Goal: Task Accomplishment & Management: Complete application form

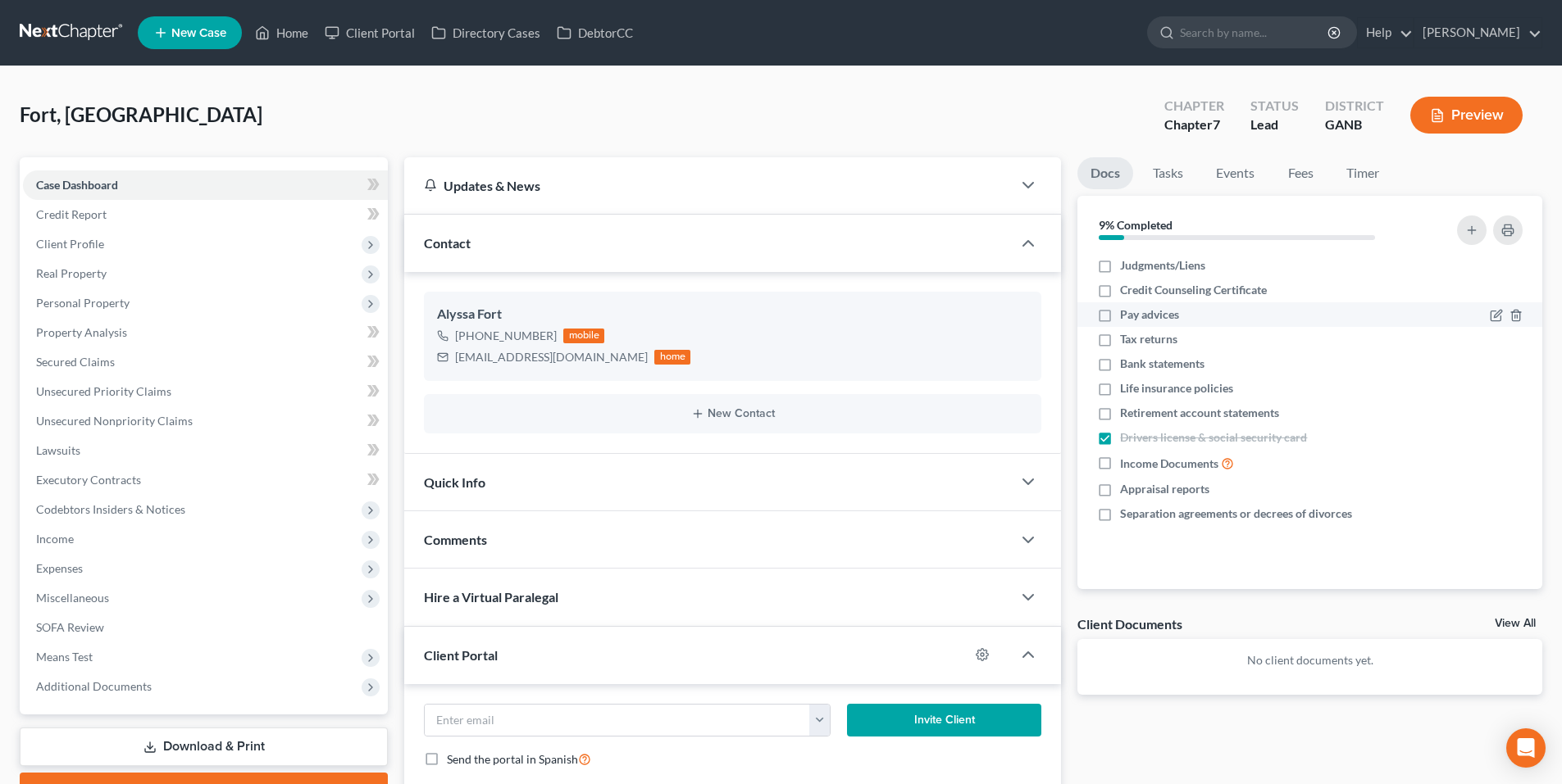
click at [1120, 313] on label "Pay advices" at bounding box center [1149, 315] width 59 height 17
click at [1127, 313] on input "Pay advices" at bounding box center [1132, 312] width 11 height 11
checkbox input "true"
click at [1120, 337] on label "Tax returns" at bounding box center [1148, 339] width 58 height 17
click at [1127, 337] on input "Tax returns" at bounding box center [1132, 336] width 11 height 11
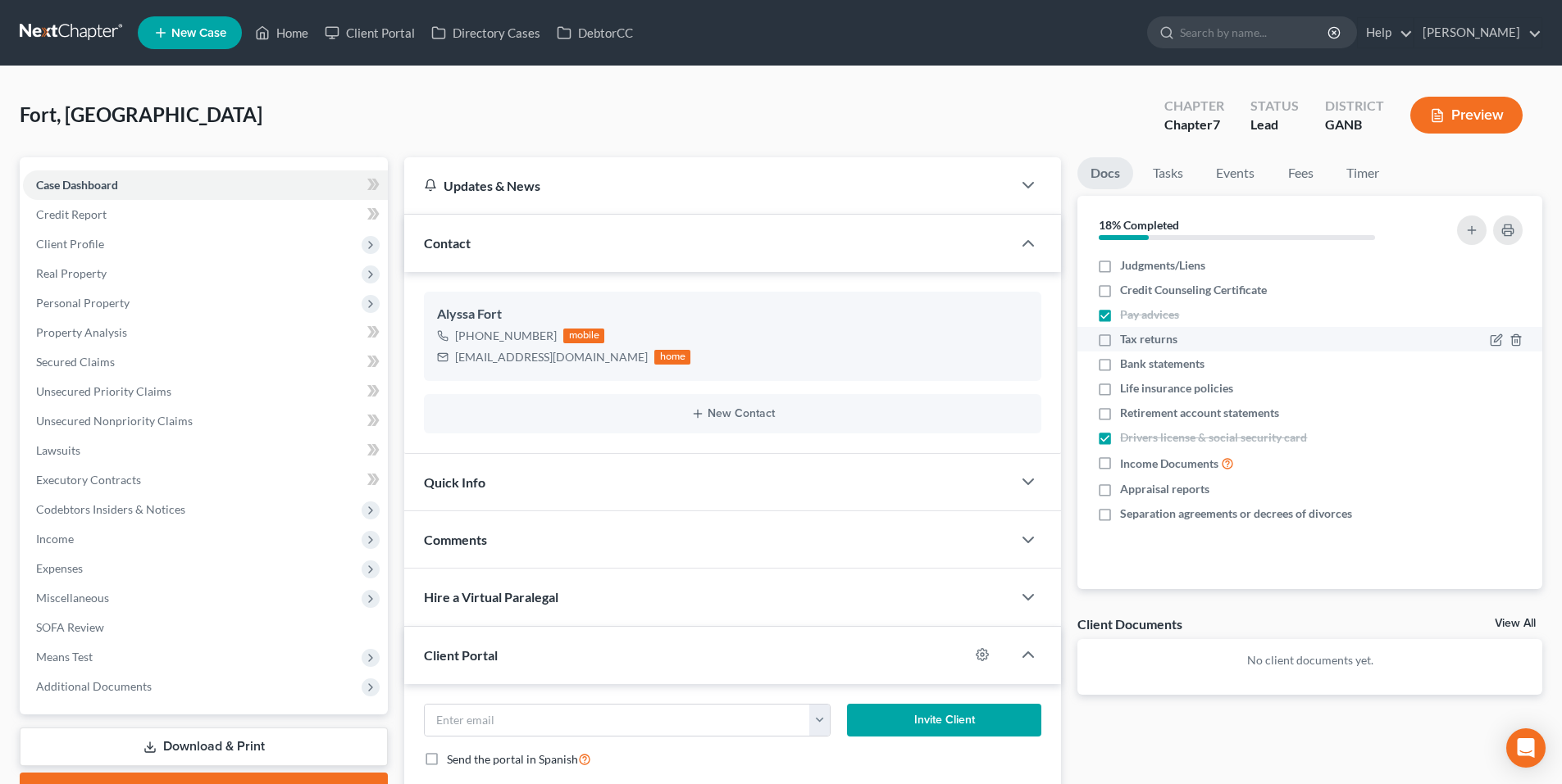
checkbox input "true"
click at [1120, 365] on label "Bank statements" at bounding box center [1162, 364] width 84 height 17
click at [1127, 365] on input "Bank statements" at bounding box center [1132, 361] width 11 height 11
checkbox input "true"
click at [73, 48] on nav "Home New Case Client Portal Directory Cases DebtorCC Robert M. Gardner, P.C. kd…" at bounding box center [781, 32] width 1562 height 65
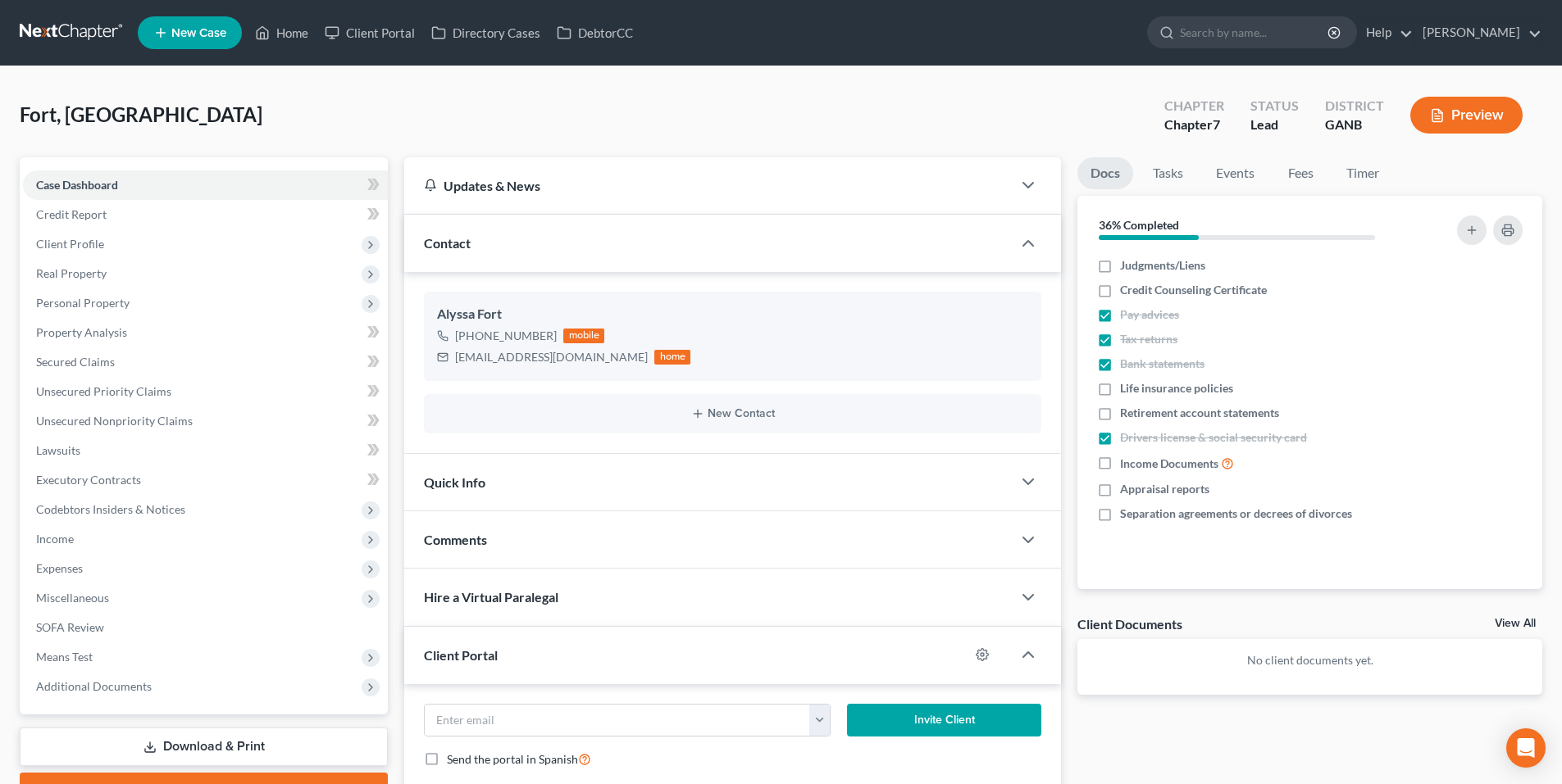
click at [68, 35] on link at bounding box center [71, 32] width 105 height 29
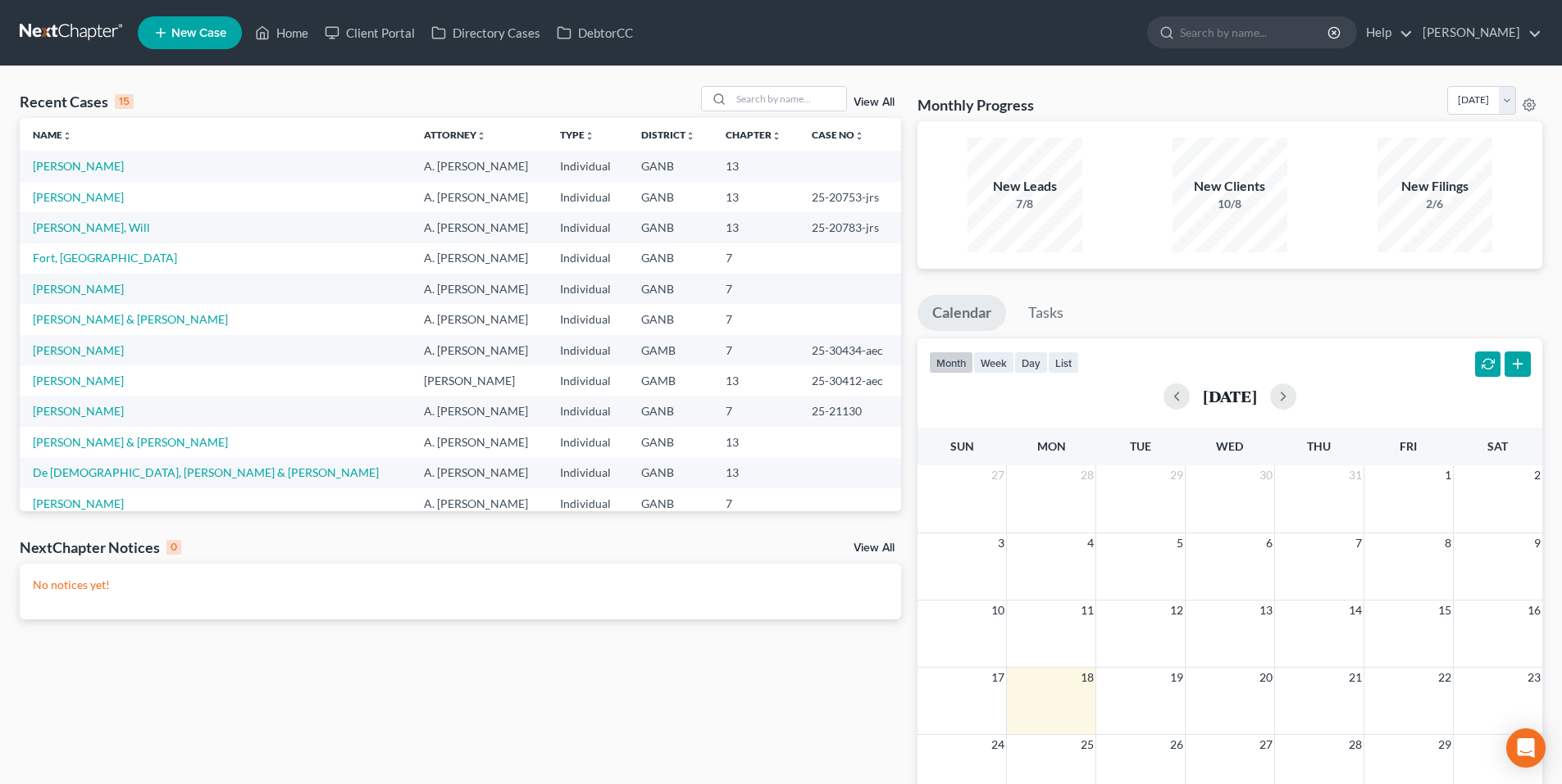
click at [196, 29] on span "New Case" at bounding box center [199, 33] width 55 height 13
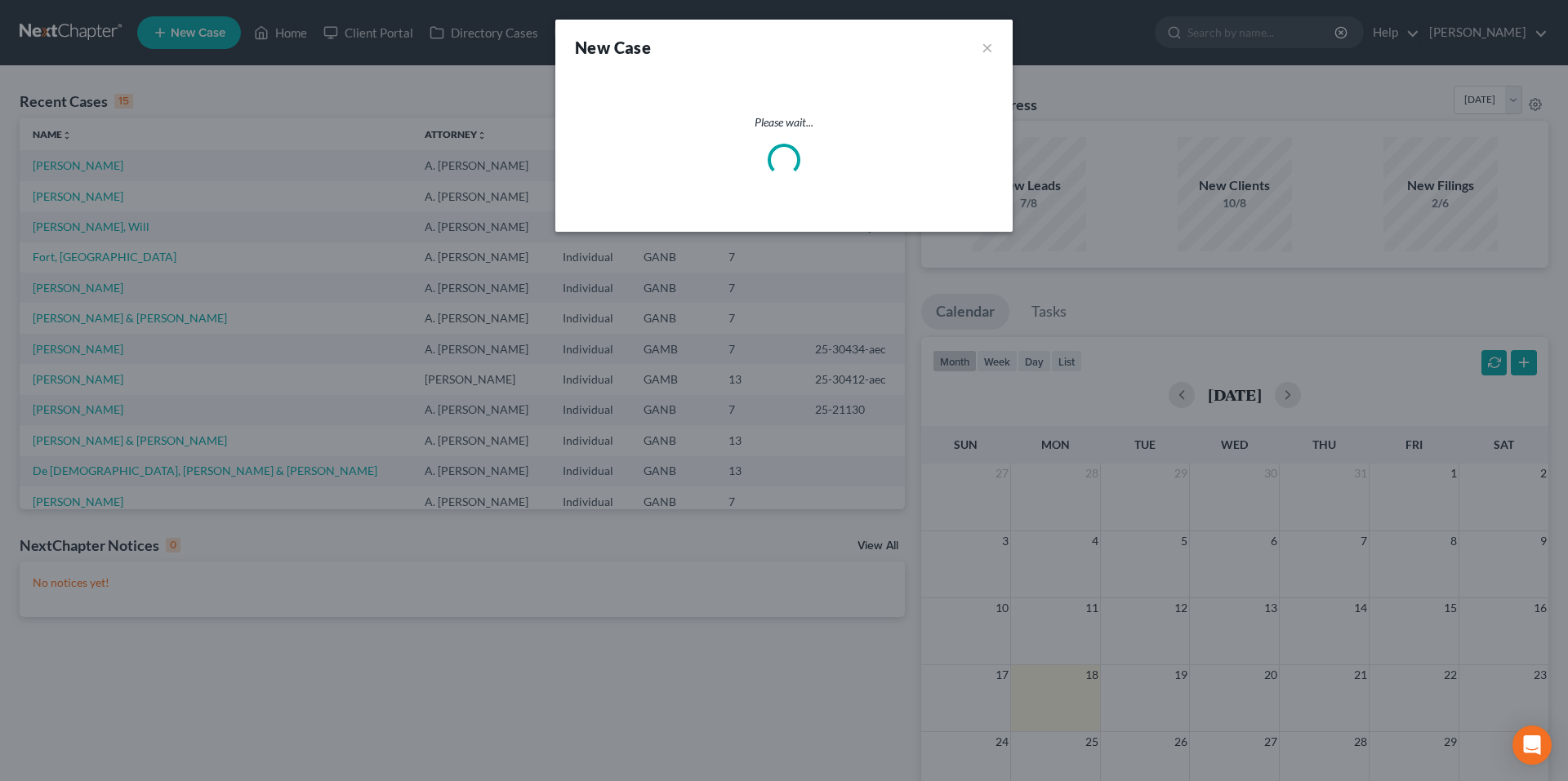
select select "19"
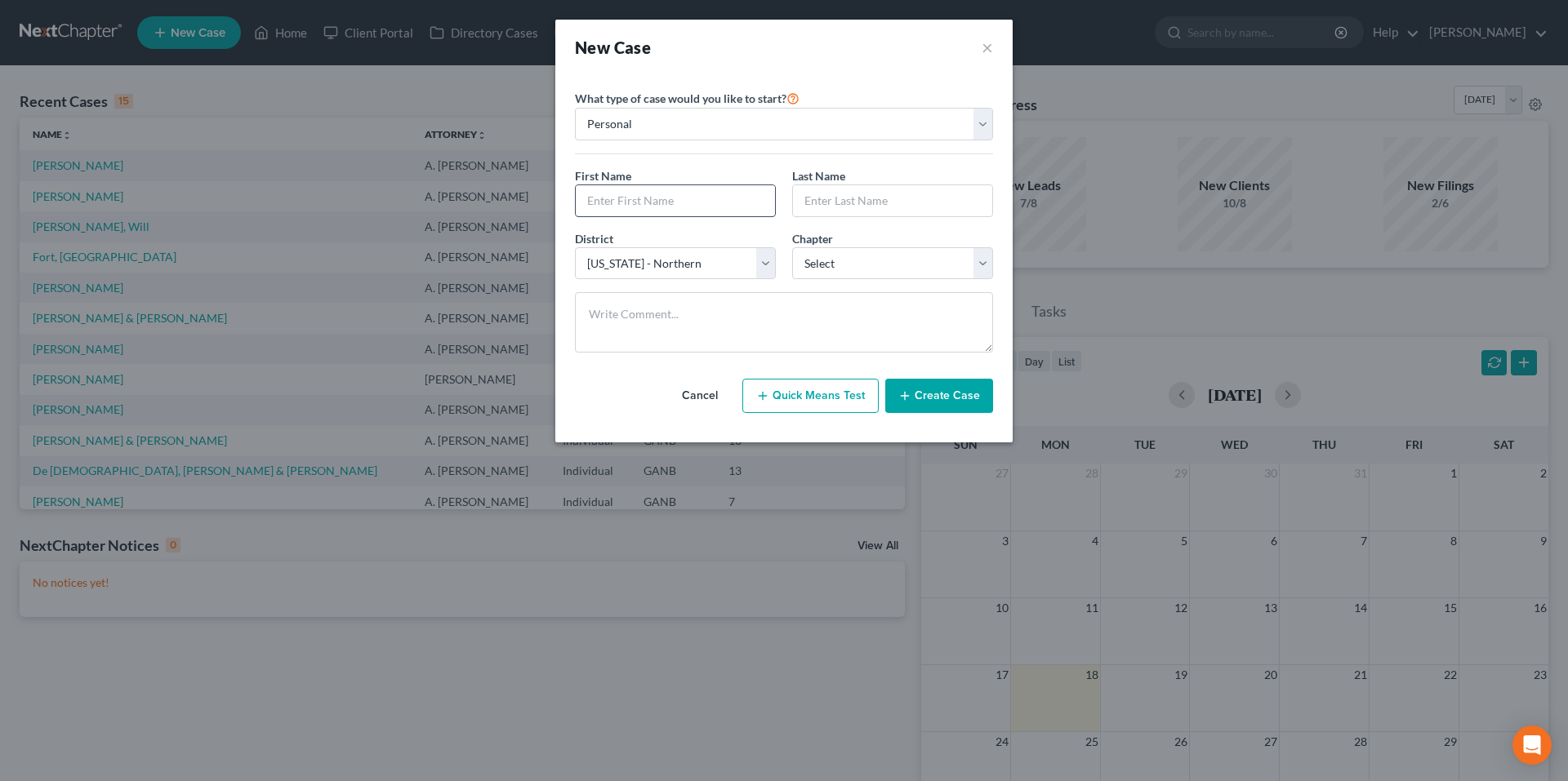
click at [711, 212] on input "text" at bounding box center [675, 201] width 200 height 31
type input "Meagan"
type input "Caulfield"
click at [841, 266] on select "Select 7 11 12 13" at bounding box center [892, 264] width 201 height 33
select select "0"
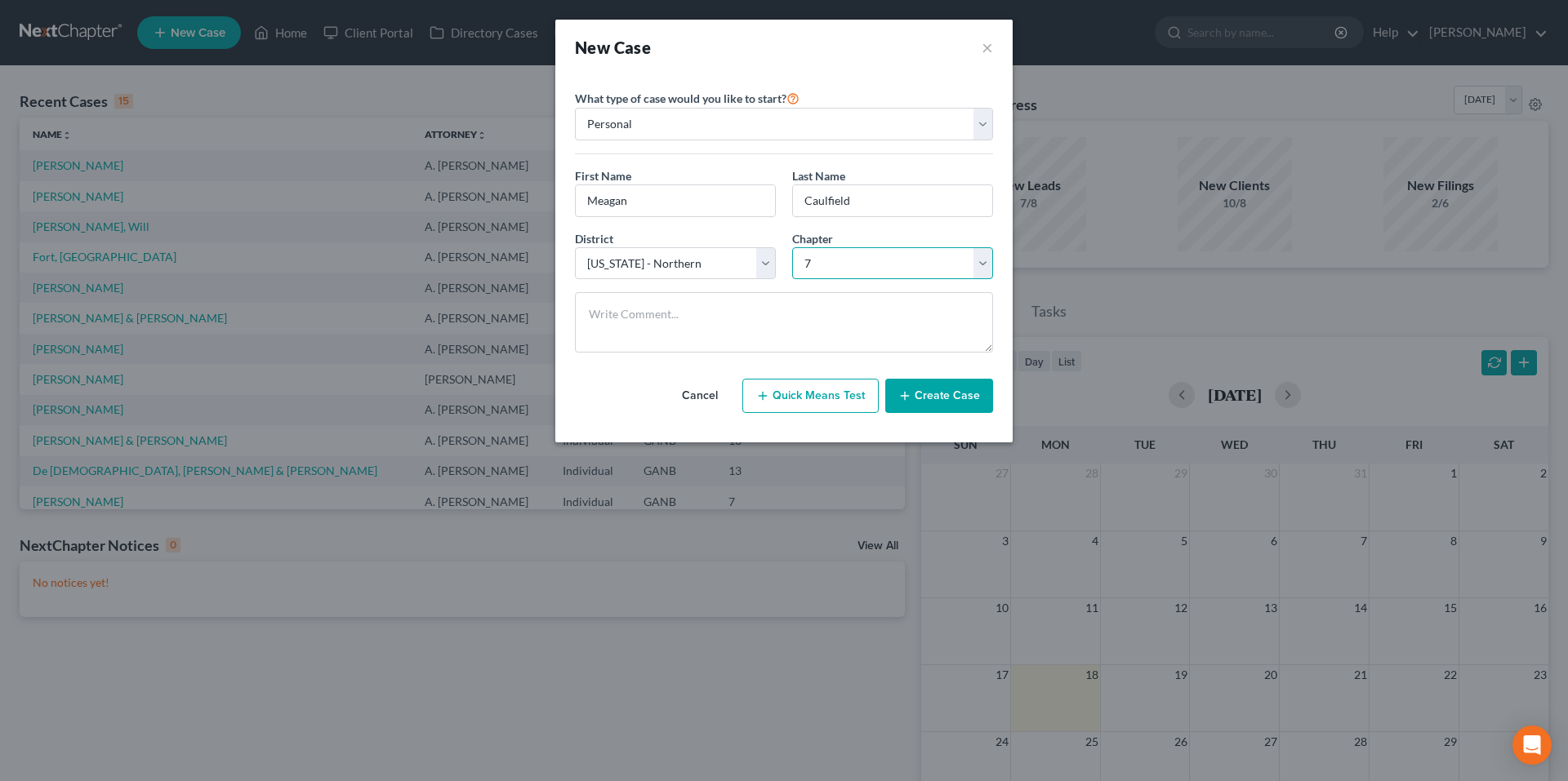
click at [792, 247] on select "Select 7 11 12 13" at bounding box center [892, 264] width 201 height 33
click at [976, 407] on button "Create Case" at bounding box center [939, 395] width 108 height 34
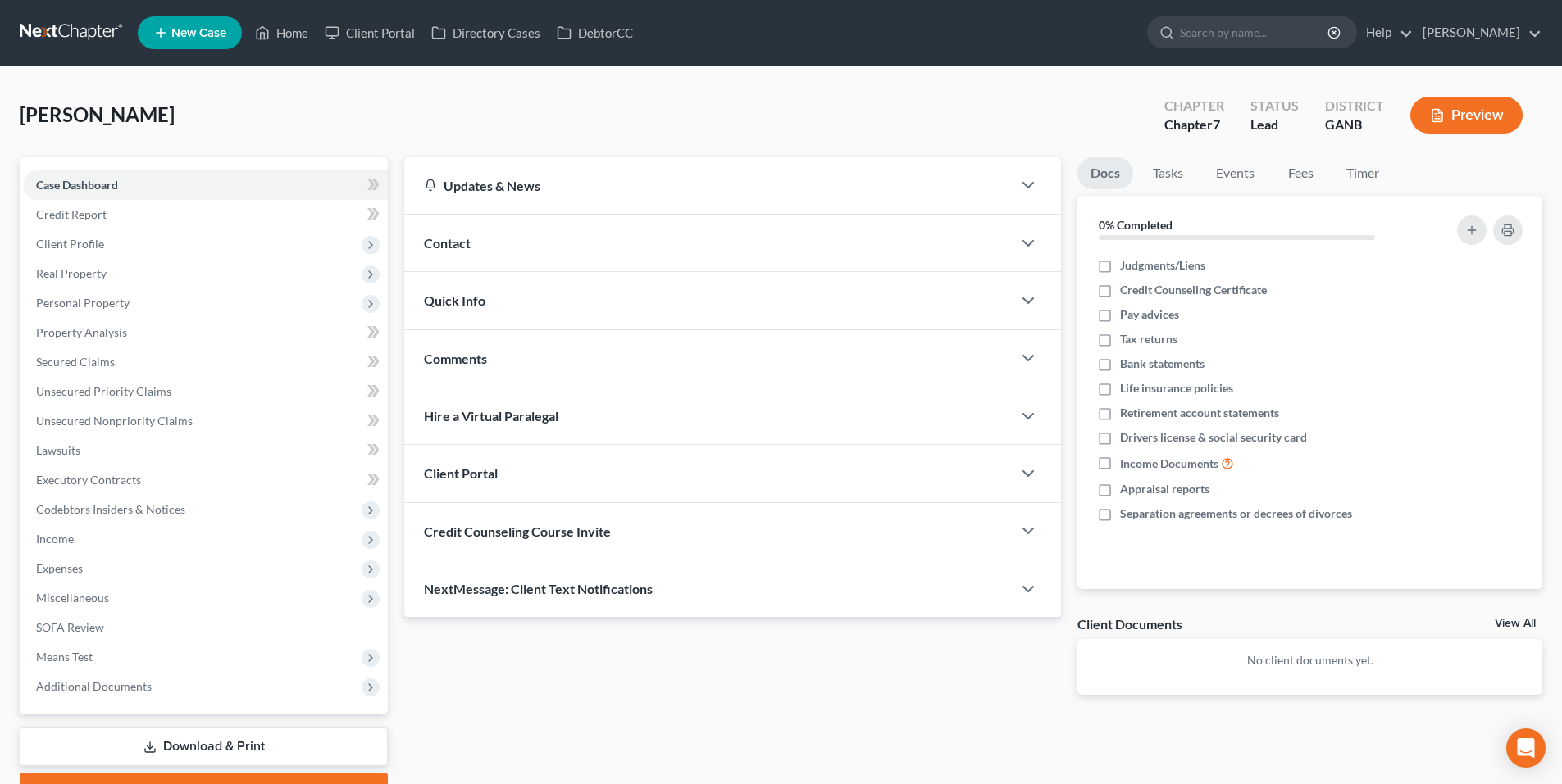
click at [455, 243] on span "Contact" at bounding box center [447, 243] width 47 height 16
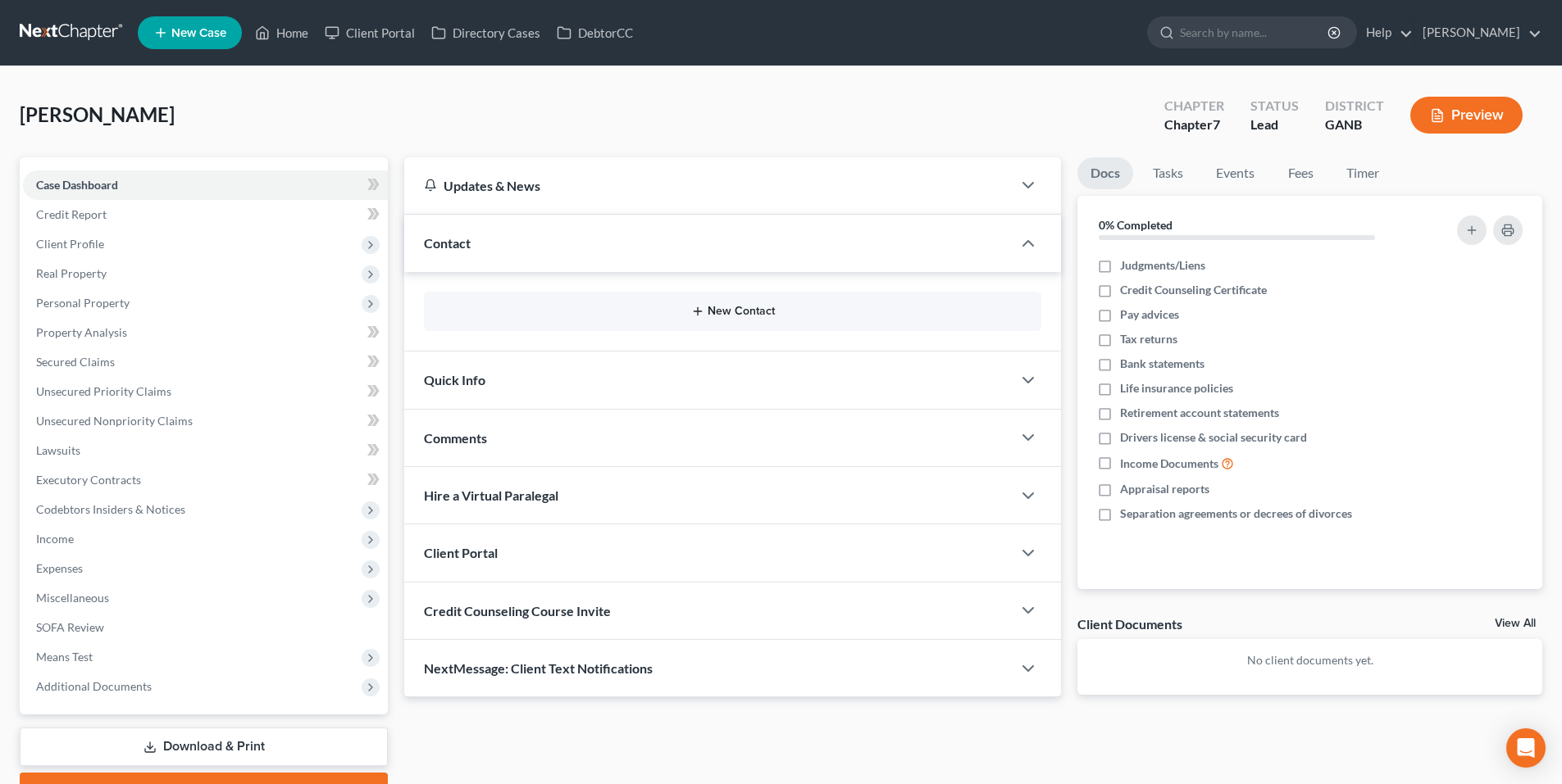
click at [735, 306] on button "New Contact" at bounding box center [733, 311] width 592 height 13
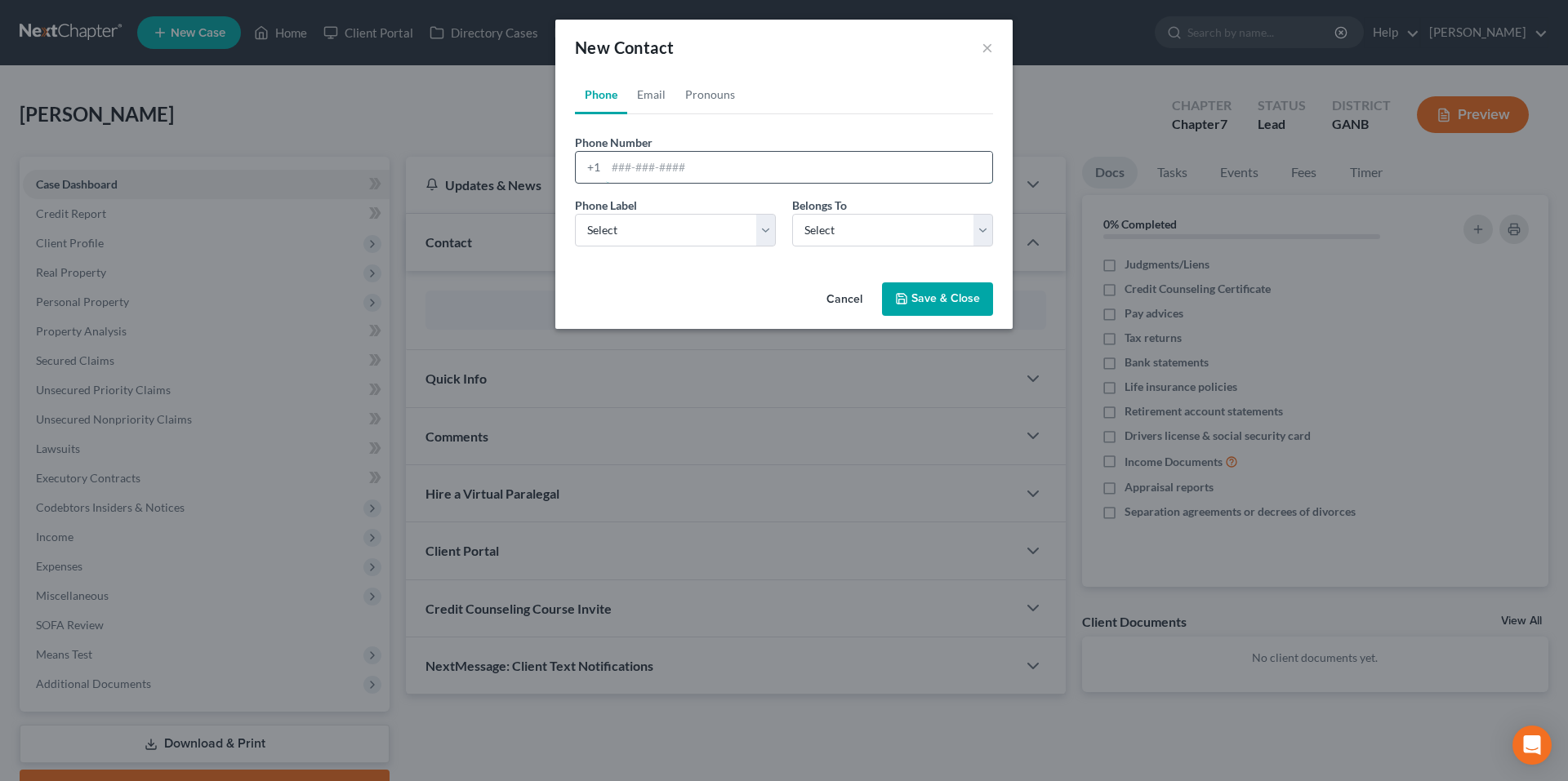
paste input "(678) 793-1952"
type input "(678) 793-1952"
click at [675, 227] on select "Select Mobile Home Work Other" at bounding box center [675, 231] width 201 height 33
select select "0"
click at [575, 214] on select "Select Mobile Home Work Other" at bounding box center [675, 231] width 201 height 33
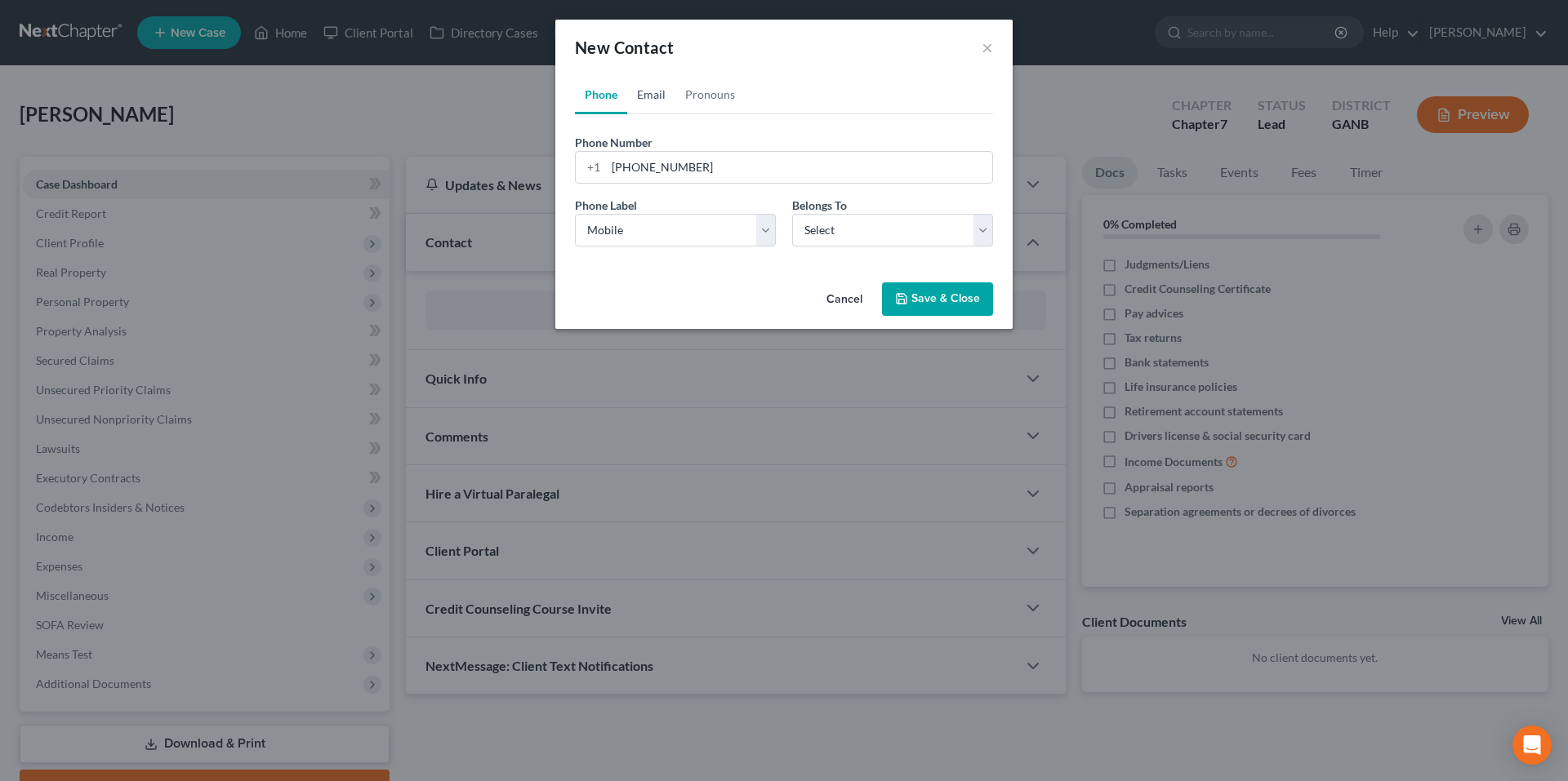
click at [658, 103] on link "Email" at bounding box center [651, 94] width 48 height 39
click at [770, 174] on input "email" at bounding box center [799, 167] width 387 height 31
paste input "meagancaulfield@bellsouth.net"
type input "meagancaulfield@bellsouth.net"
click at [726, 253] on div "Email Label Select Home Work Other Belongs To * Select Client Other" at bounding box center [784, 228] width 434 height 63
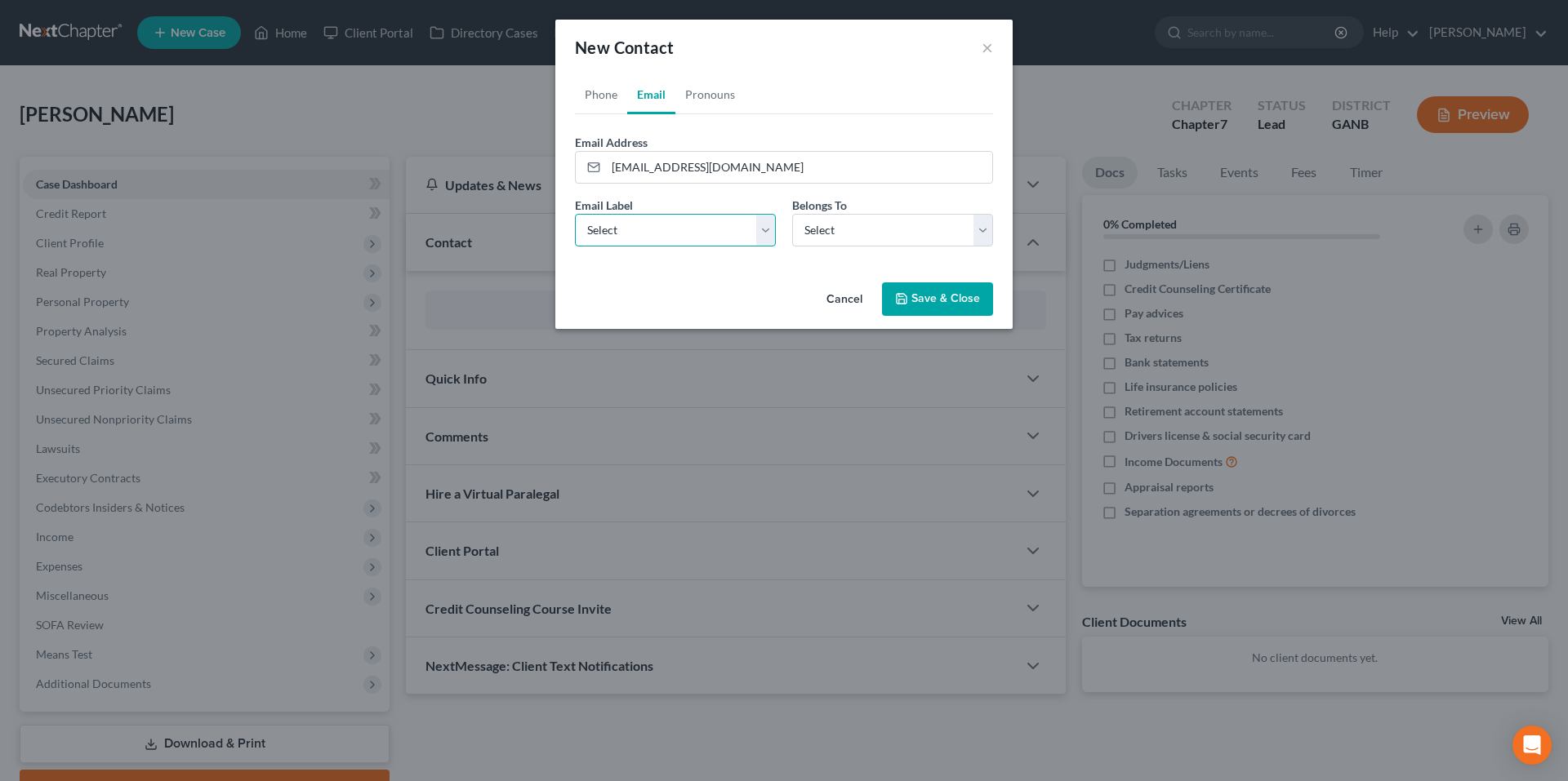
click at [725, 234] on select "Select Home Work Other" at bounding box center [675, 231] width 201 height 33
select select "0"
click at [575, 214] on select "Select Home Work Other" at bounding box center [675, 231] width 201 height 33
drag, startPoint x: 809, startPoint y: 230, endPoint x: 812, endPoint y: 242, distance: 12.4
click at [809, 230] on select "Select Client Other" at bounding box center [892, 231] width 201 height 33
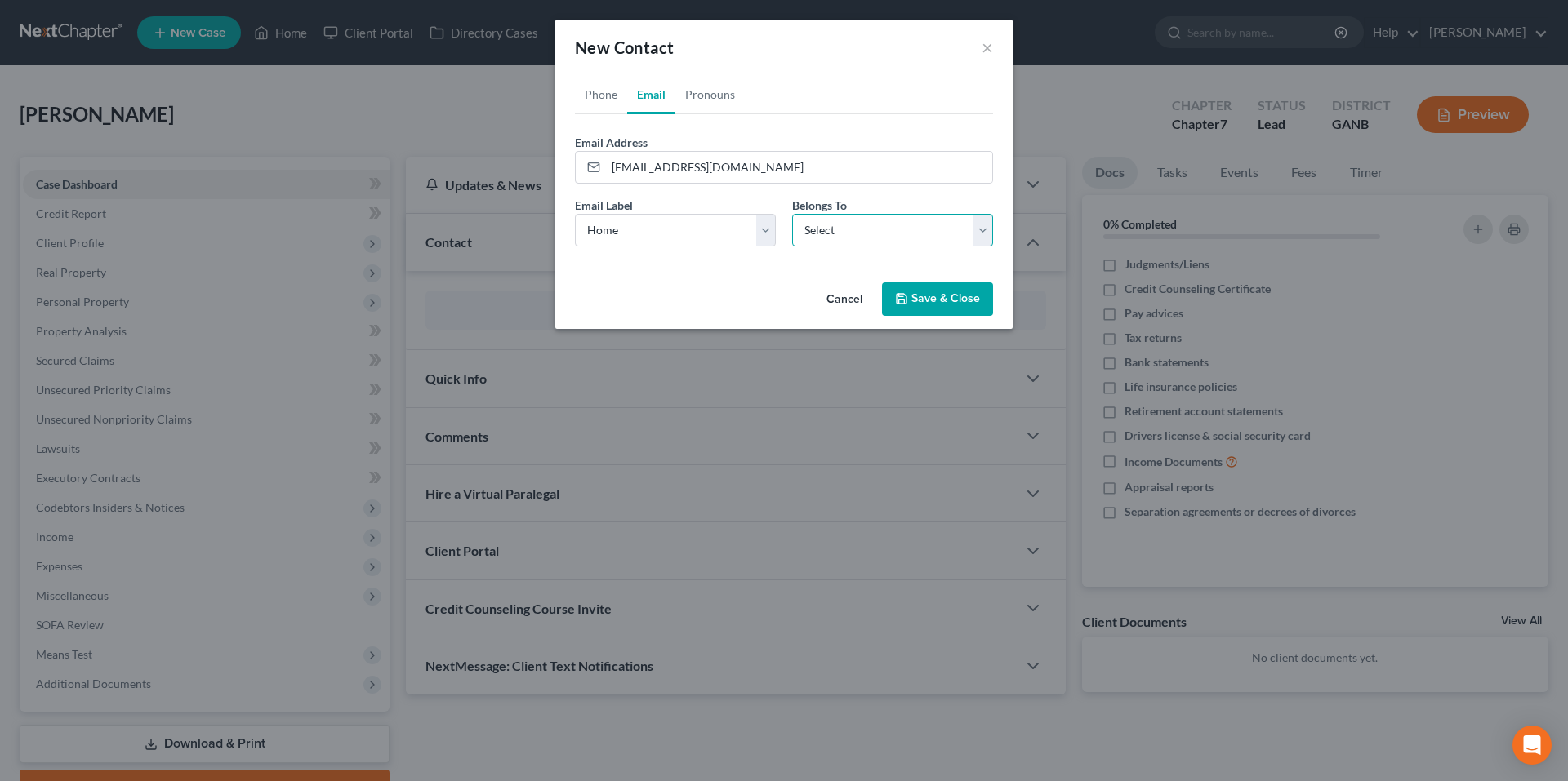
select select "0"
click at [792, 214] on select "Select Client Other" at bounding box center [892, 231] width 201 height 33
click at [940, 302] on button "Save & Close" at bounding box center [938, 299] width 111 height 34
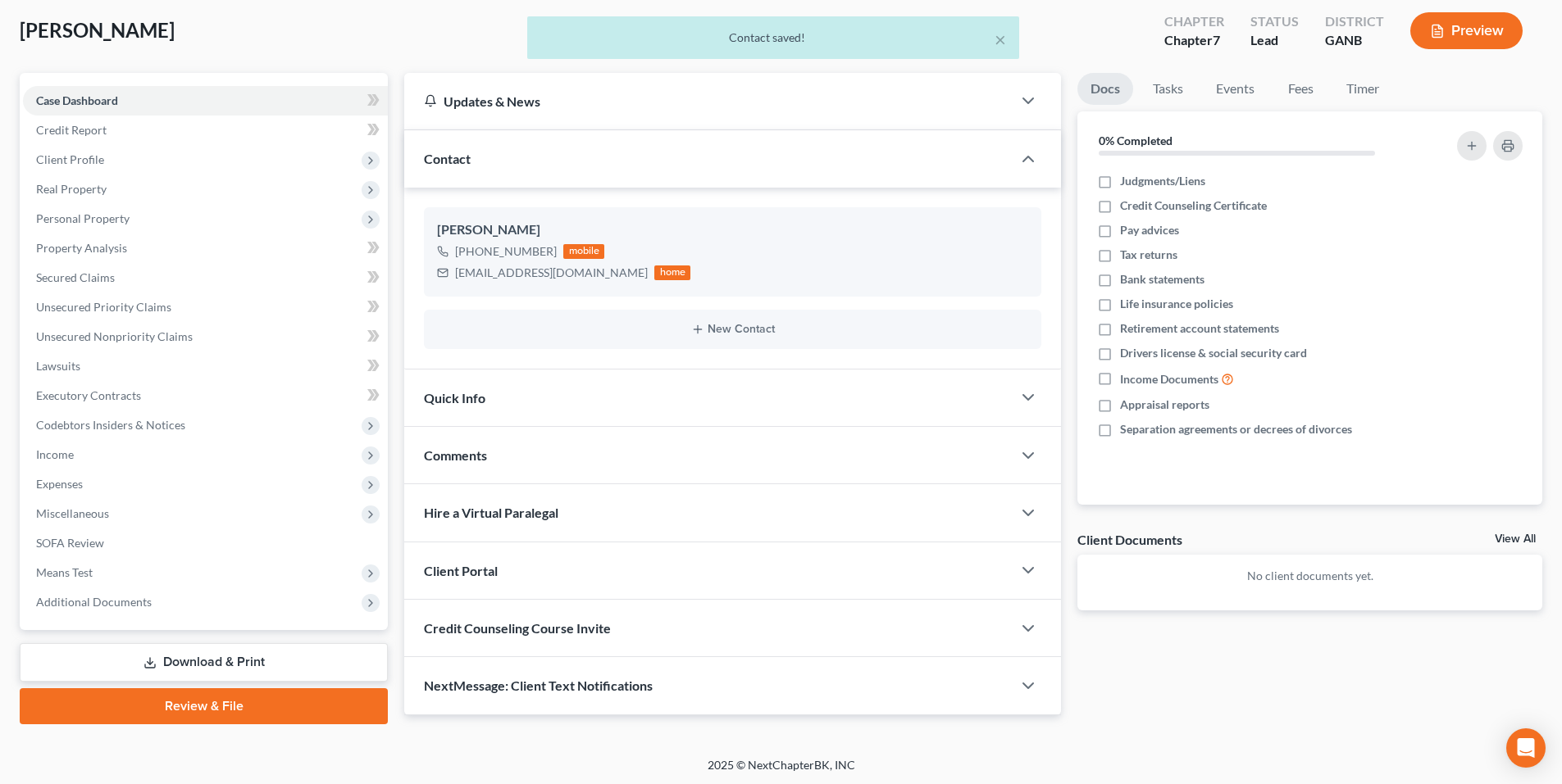
scroll to position [87, 0]
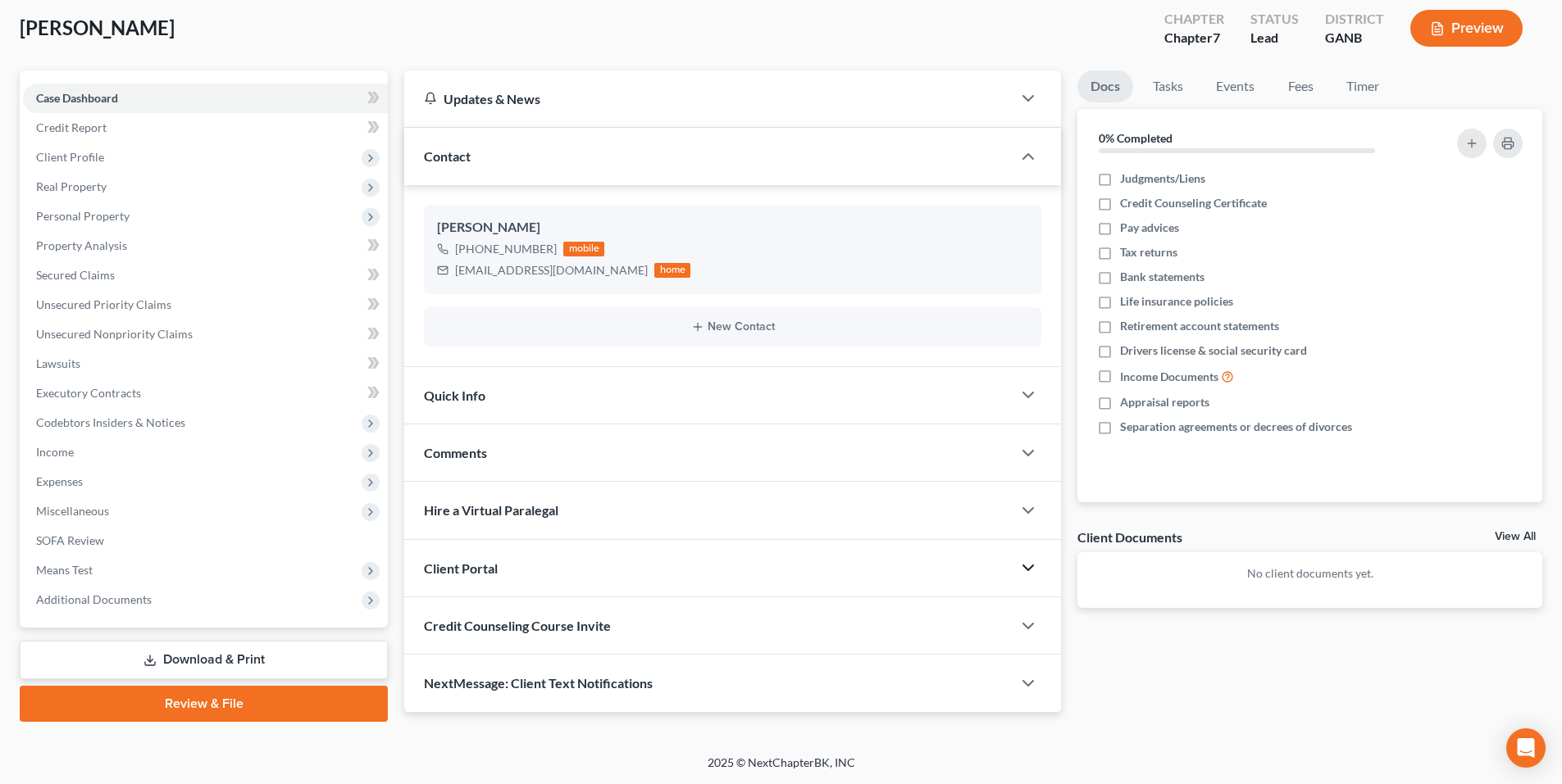
click at [1026, 562] on icon "button" at bounding box center [1028, 568] width 20 height 20
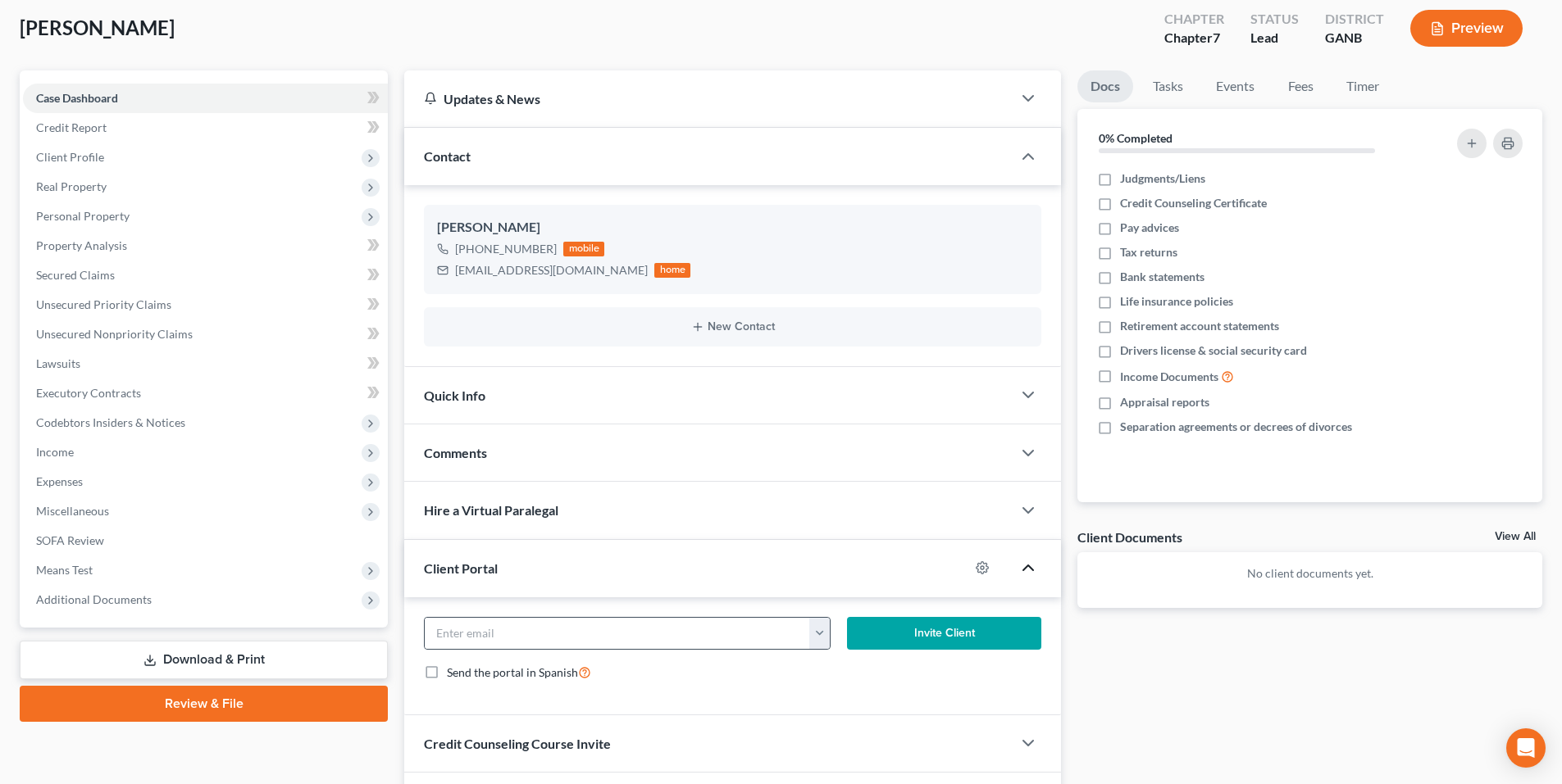
click at [816, 632] on button "button" at bounding box center [820, 633] width 21 height 31
click at [875, 670] on link "meagancaulfield@bellsouth.net" at bounding box center [921, 670] width 224 height 28
type input "meagancaulfield@bellsouth.net"
click at [953, 633] on button "Invite Client" at bounding box center [945, 633] width 196 height 33
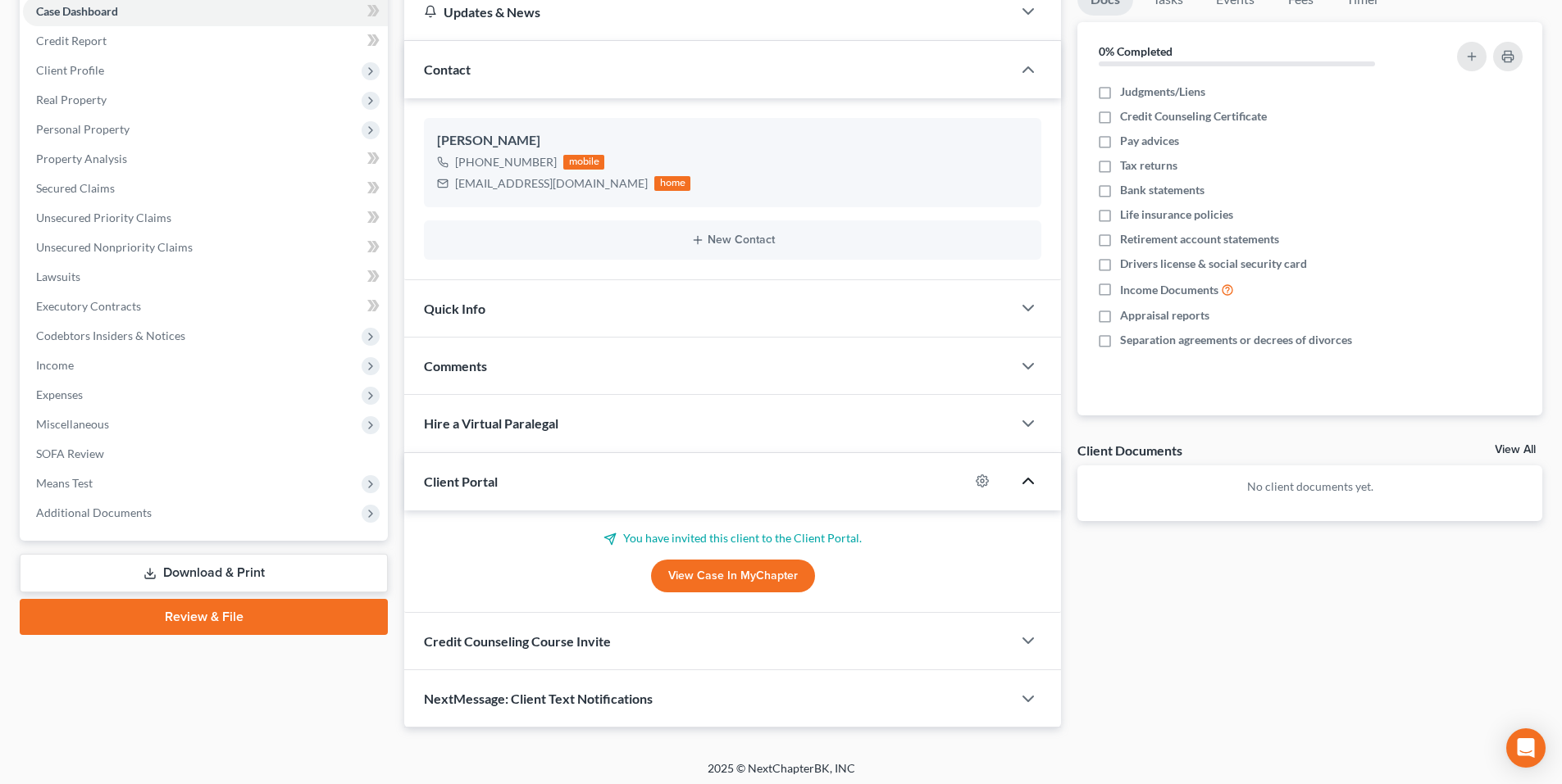
scroll to position [180, 0]
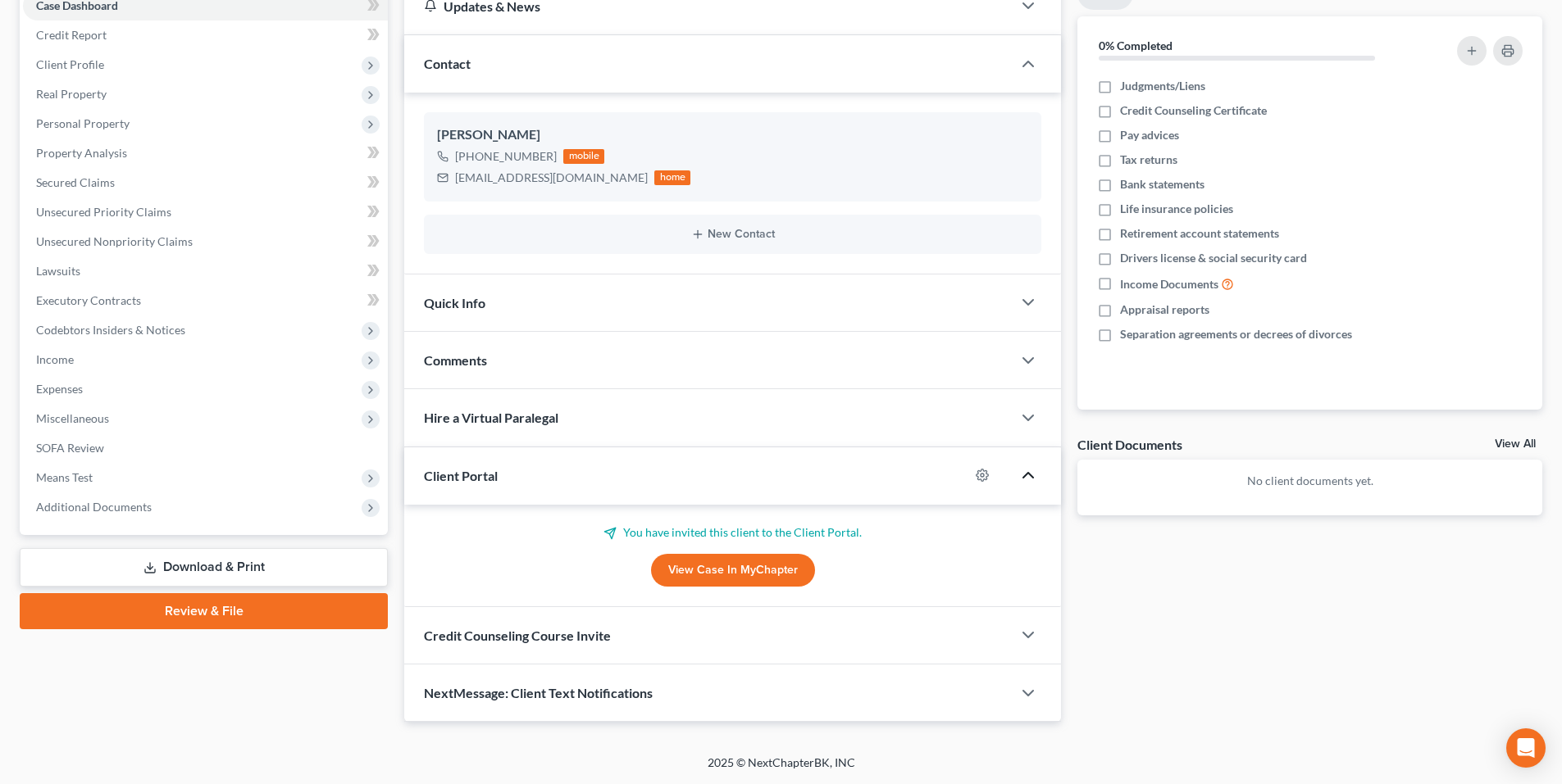
click at [738, 636] on div "Credit Counseling Course Invite" at bounding box center [707, 635] width 607 height 57
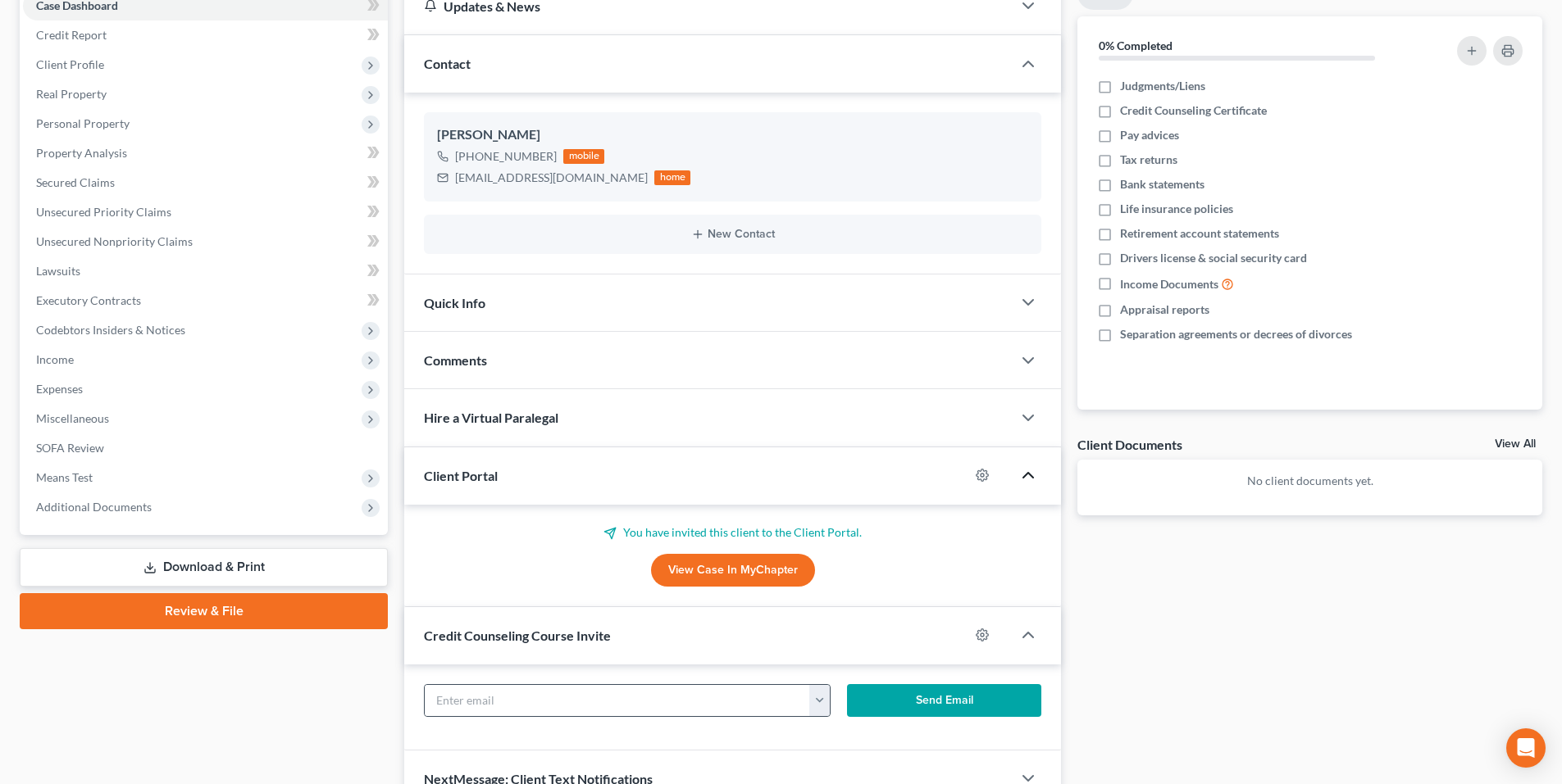
click at [816, 713] on button "button" at bounding box center [820, 701] width 21 height 31
click at [845, 727] on link "meagancaulfield@bellsouth.net" at bounding box center [921, 737] width 224 height 28
type input "meagancaulfield@bellsouth.net"
click at [896, 701] on button "Send Email" at bounding box center [945, 701] width 196 height 33
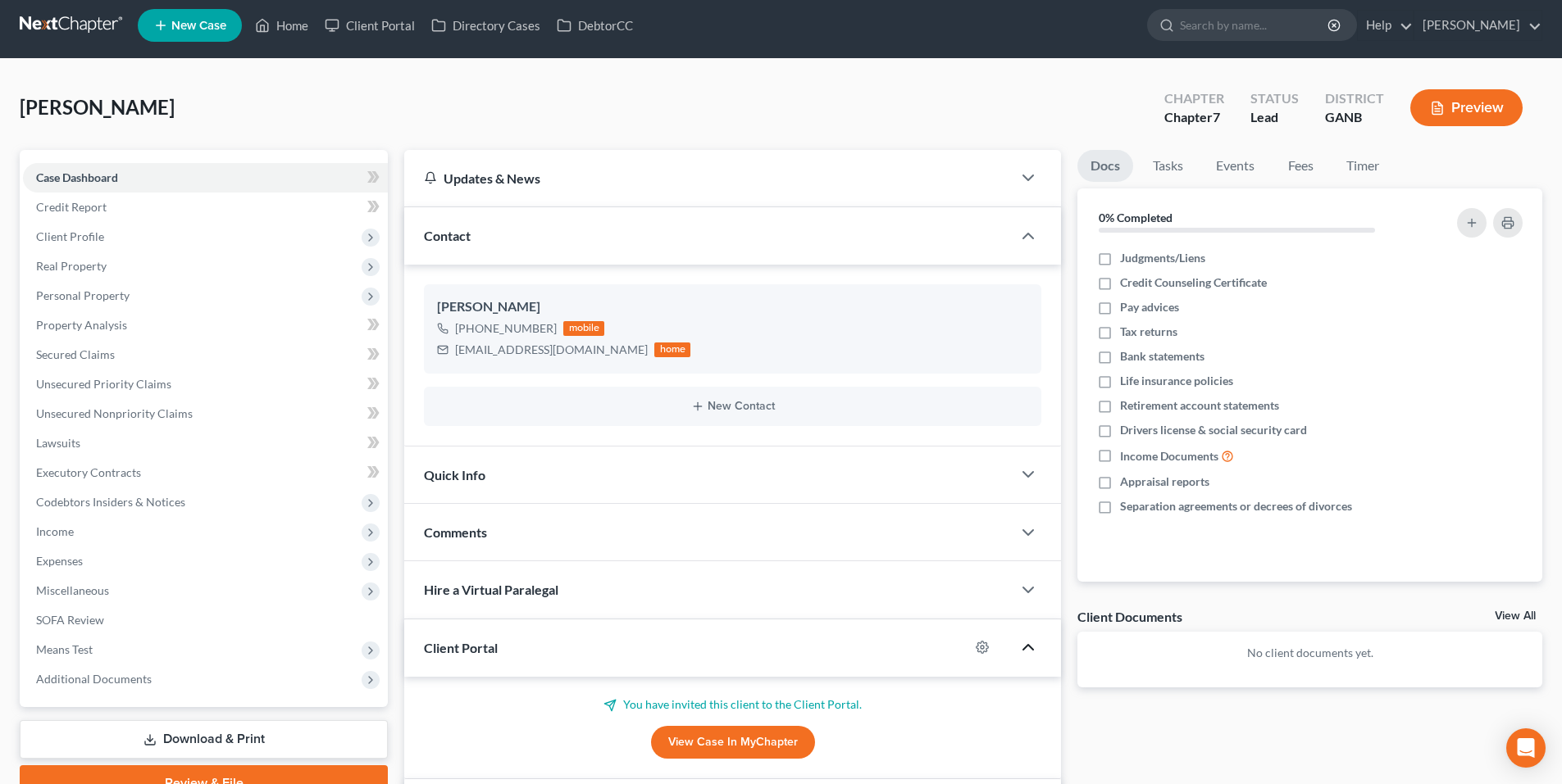
scroll to position [0, 0]
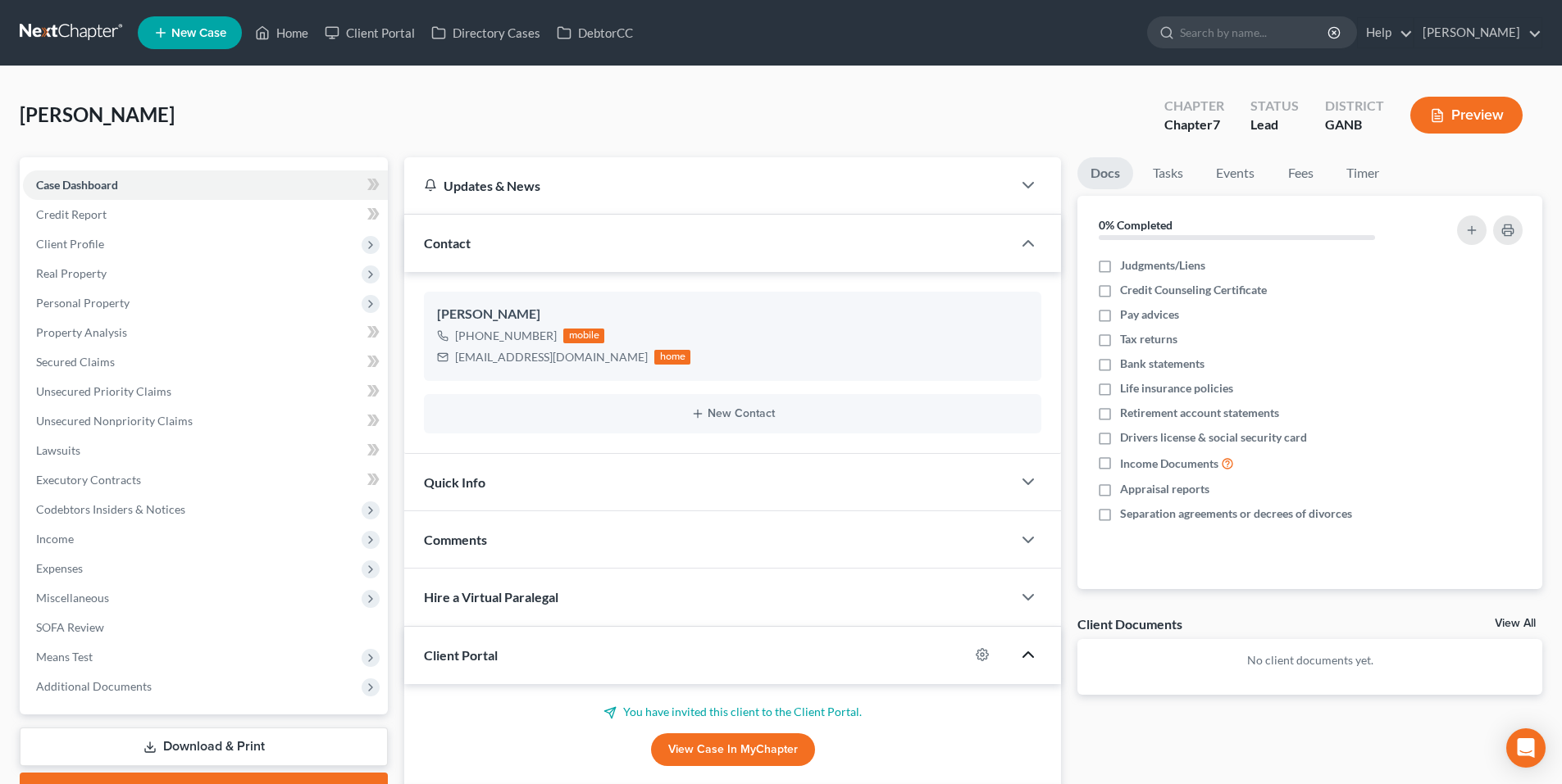
click at [50, 33] on link at bounding box center [71, 32] width 105 height 29
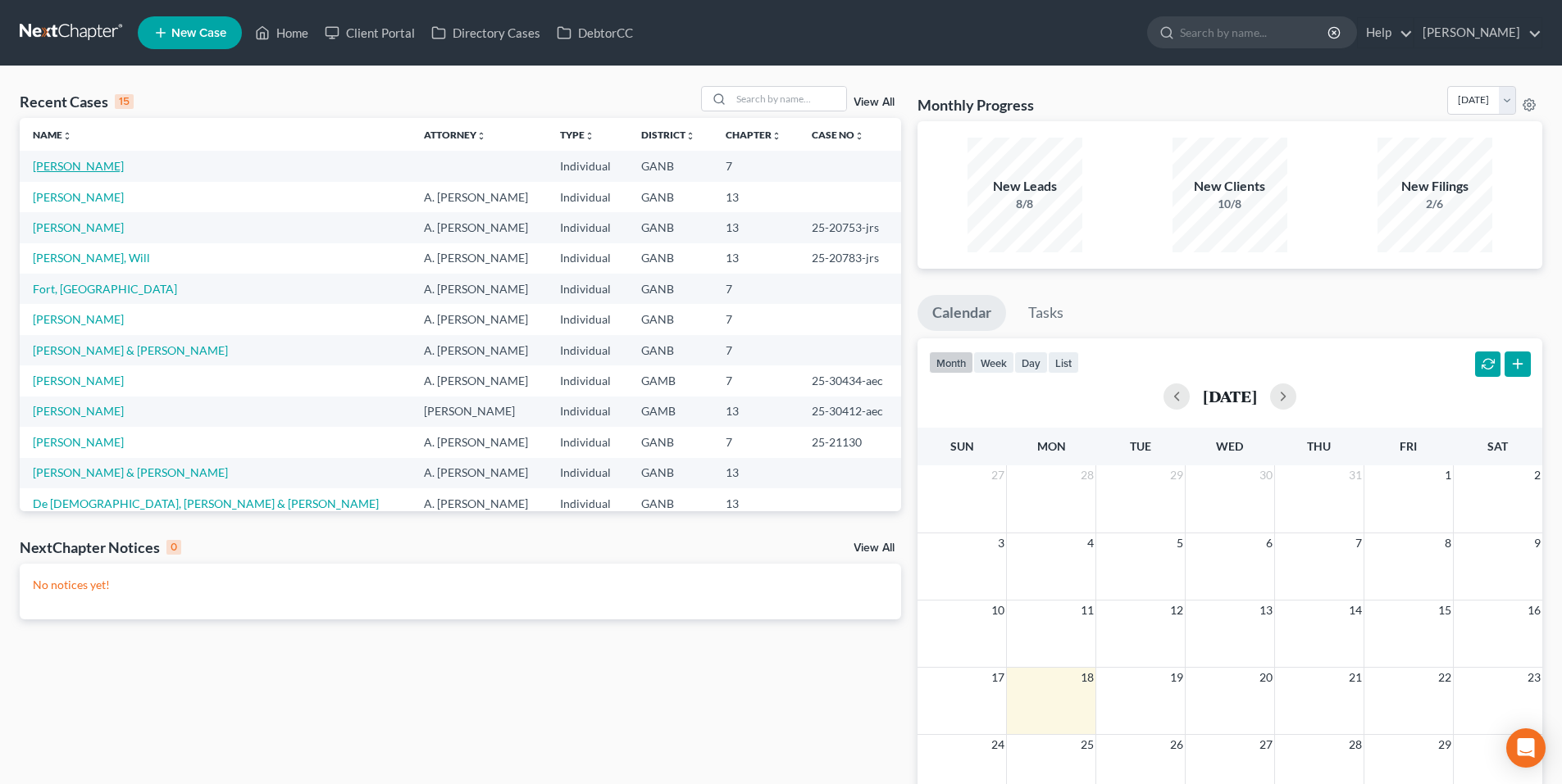
click at [77, 169] on link "[PERSON_NAME]" at bounding box center [78, 166] width 91 height 14
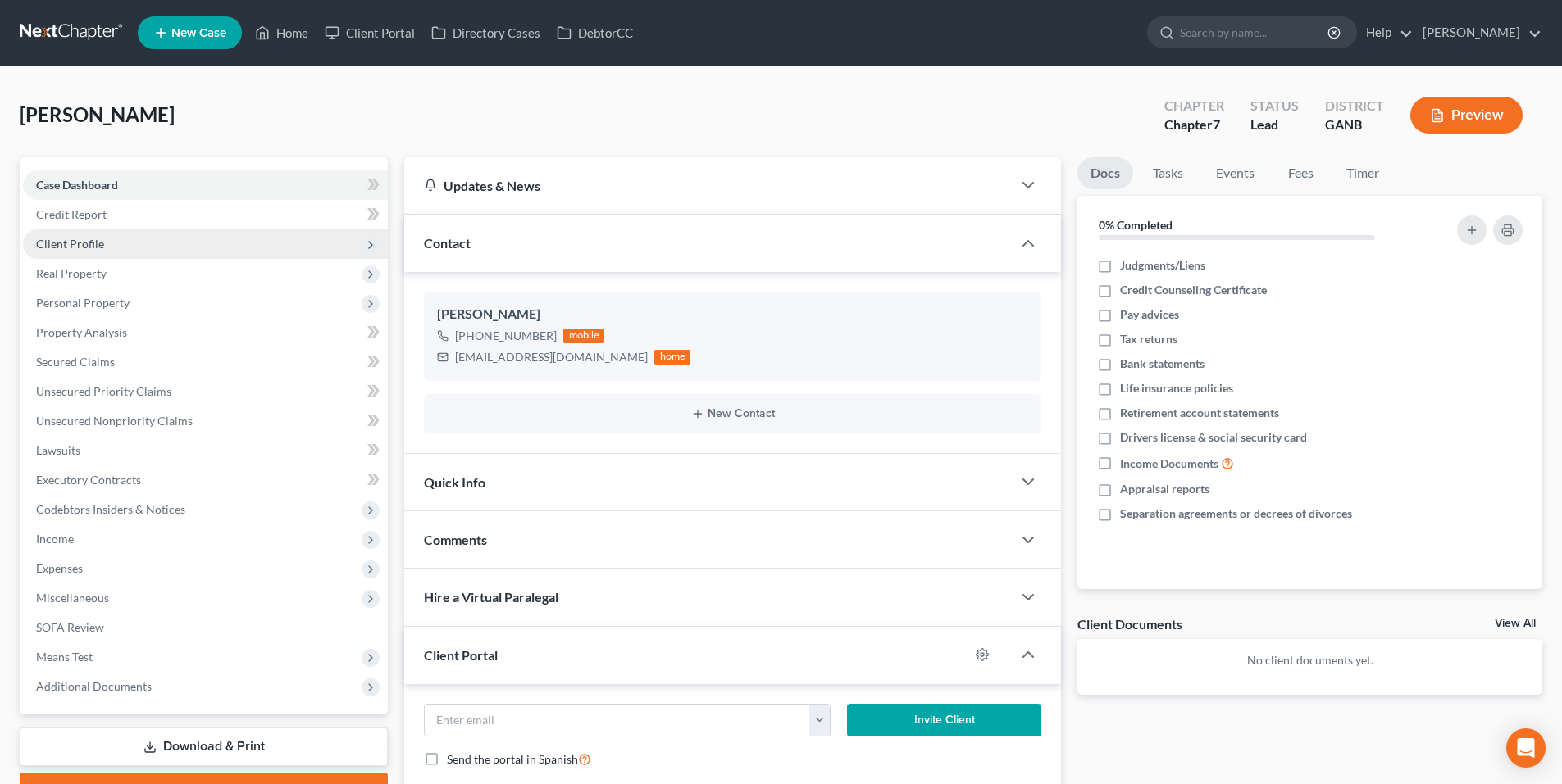
click at [68, 241] on span "Client Profile" at bounding box center [70, 243] width 68 height 14
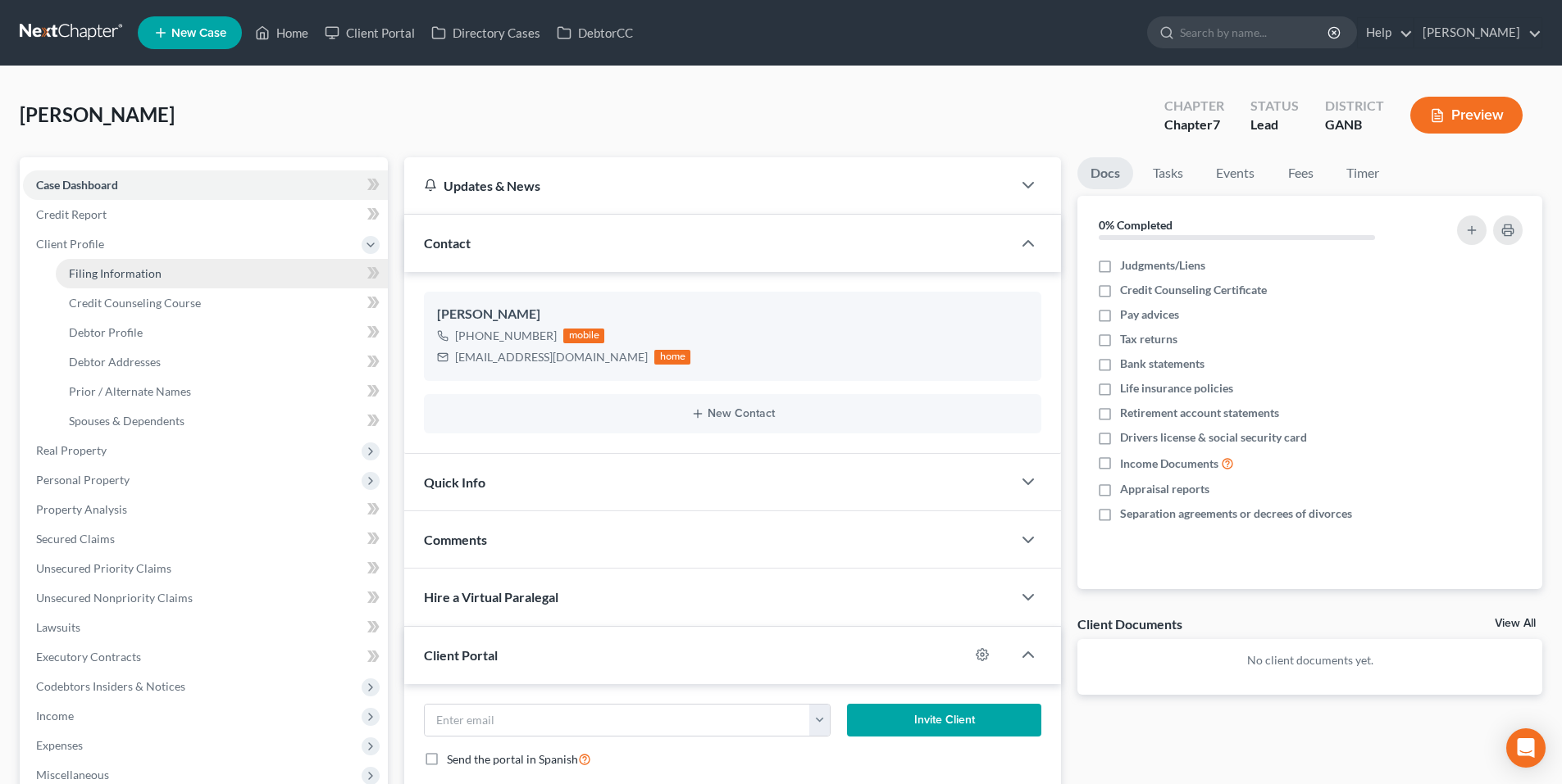
click at [94, 278] on span "Filing Information" at bounding box center [114, 274] width 93 height 14
select select "1"
select select "0"
select select "10"
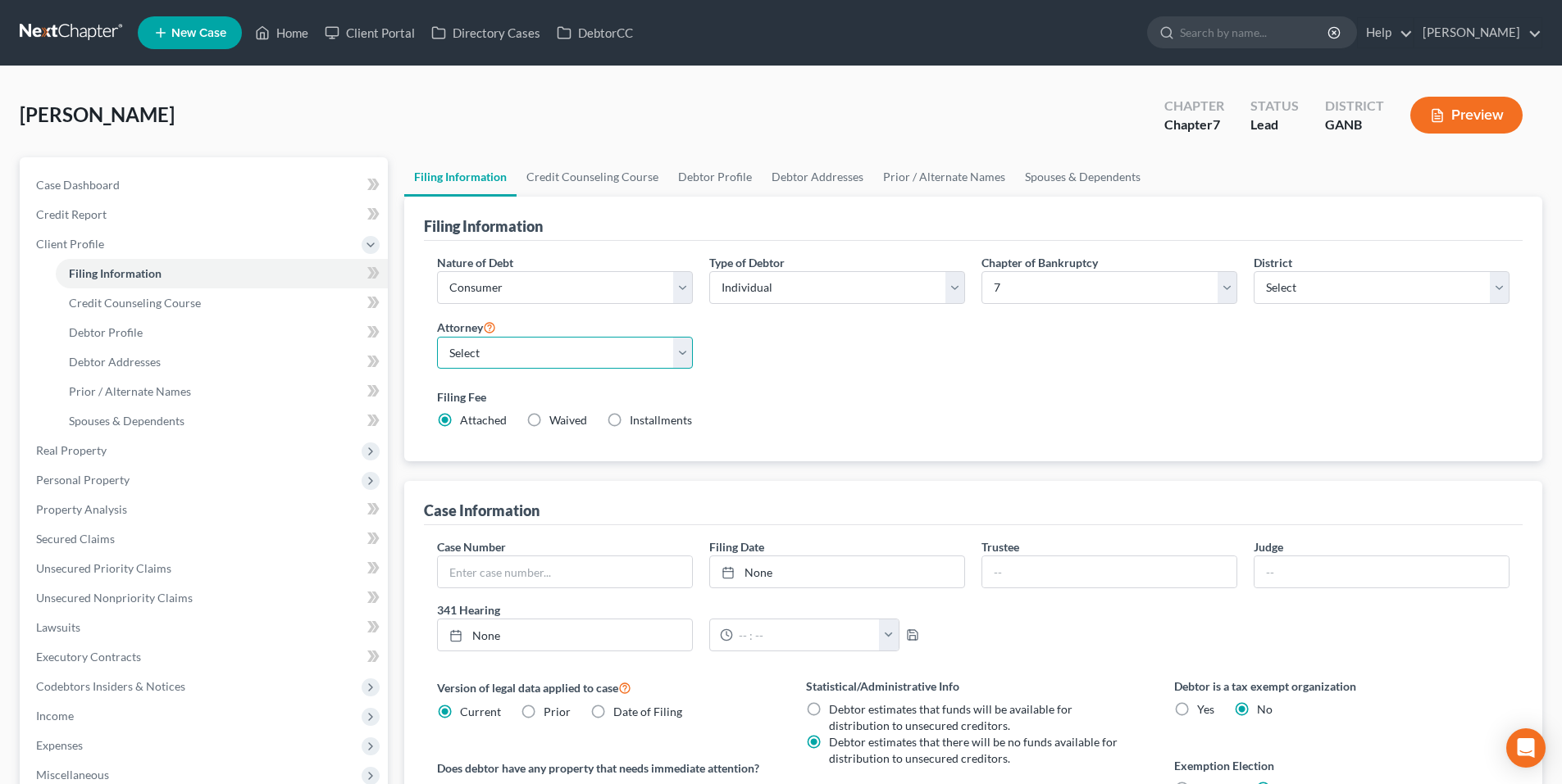
click at [501, 353] on select "Select Robert Gardner - GAMB Robert Gardner - GANB A. Vincent Ray - GANB A. Vin…" at bounding box center [565, 354] width 256 height 33
select select "2"
click at [437, 337] on select "Select Robert Gardner - GAMB Robert Gardner - GANB A. Vincent Ray - GANB A. Vin…" at bounding box center [565, 354] width 256 height 33
click at [60, 41] on link at bounding box center [71, 32] width 105 height 29
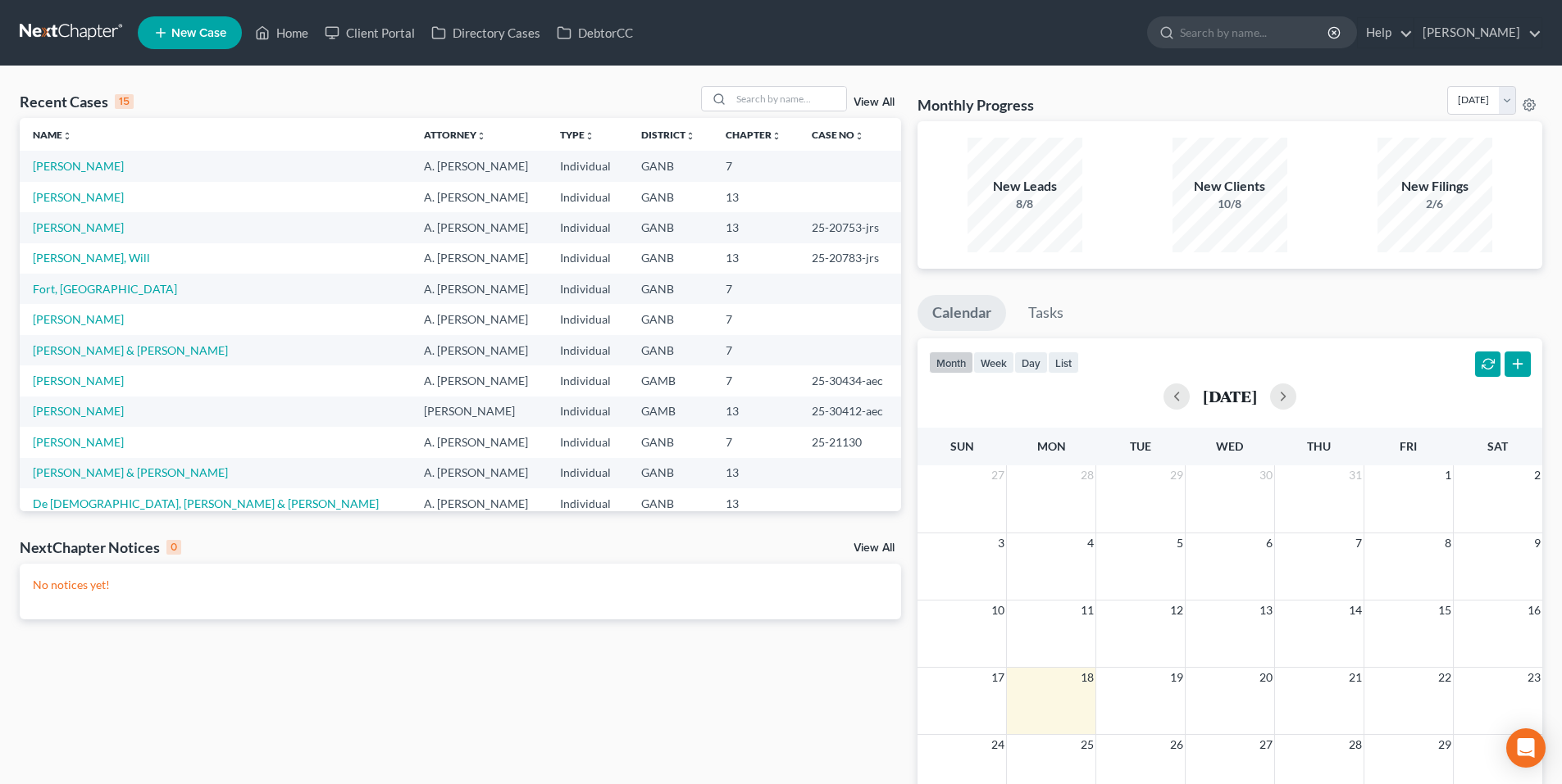
click at [201, 18] on link "New Case" at bounding box center [190, 33] width 104 height 33
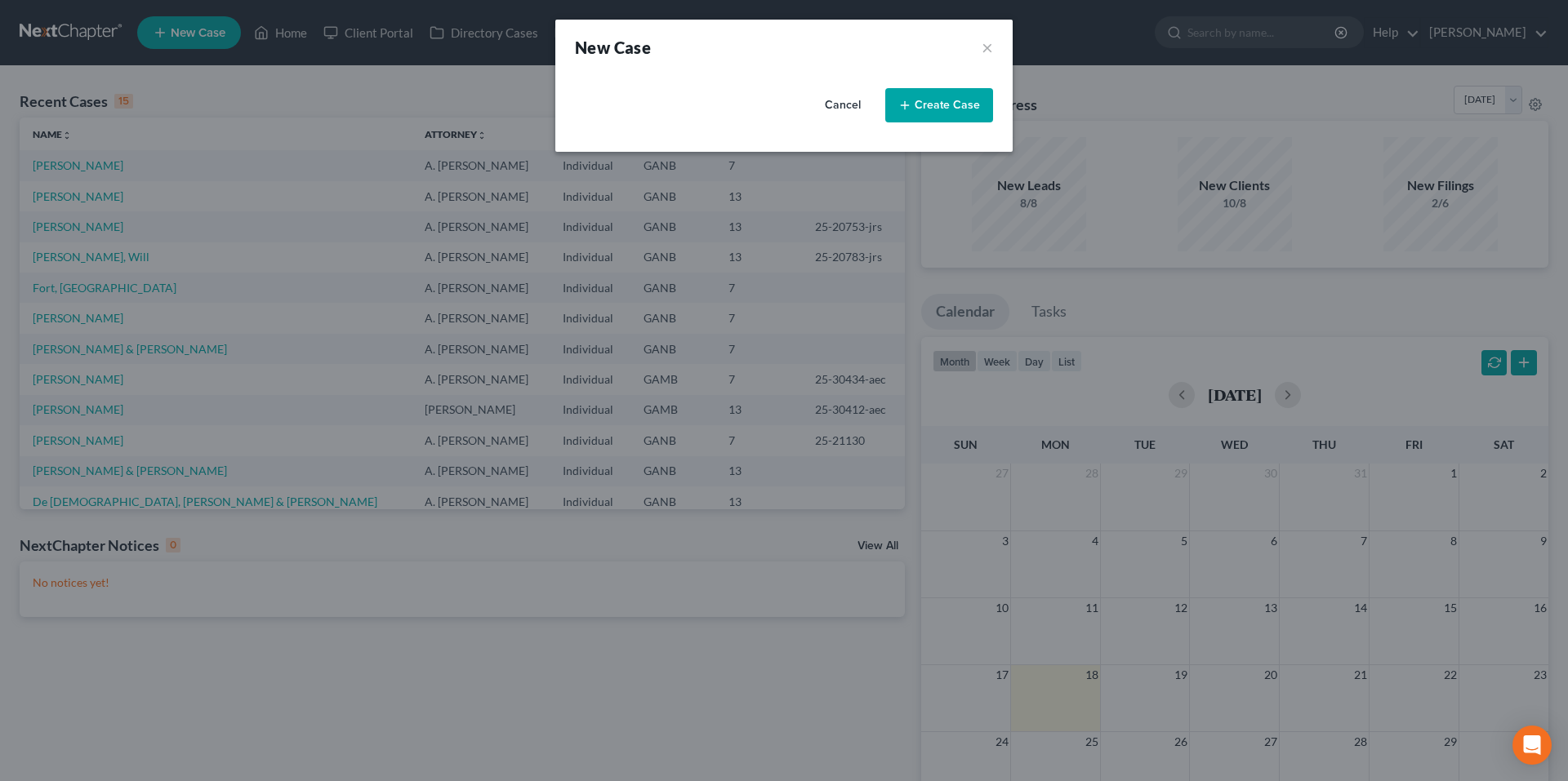
select select "19"
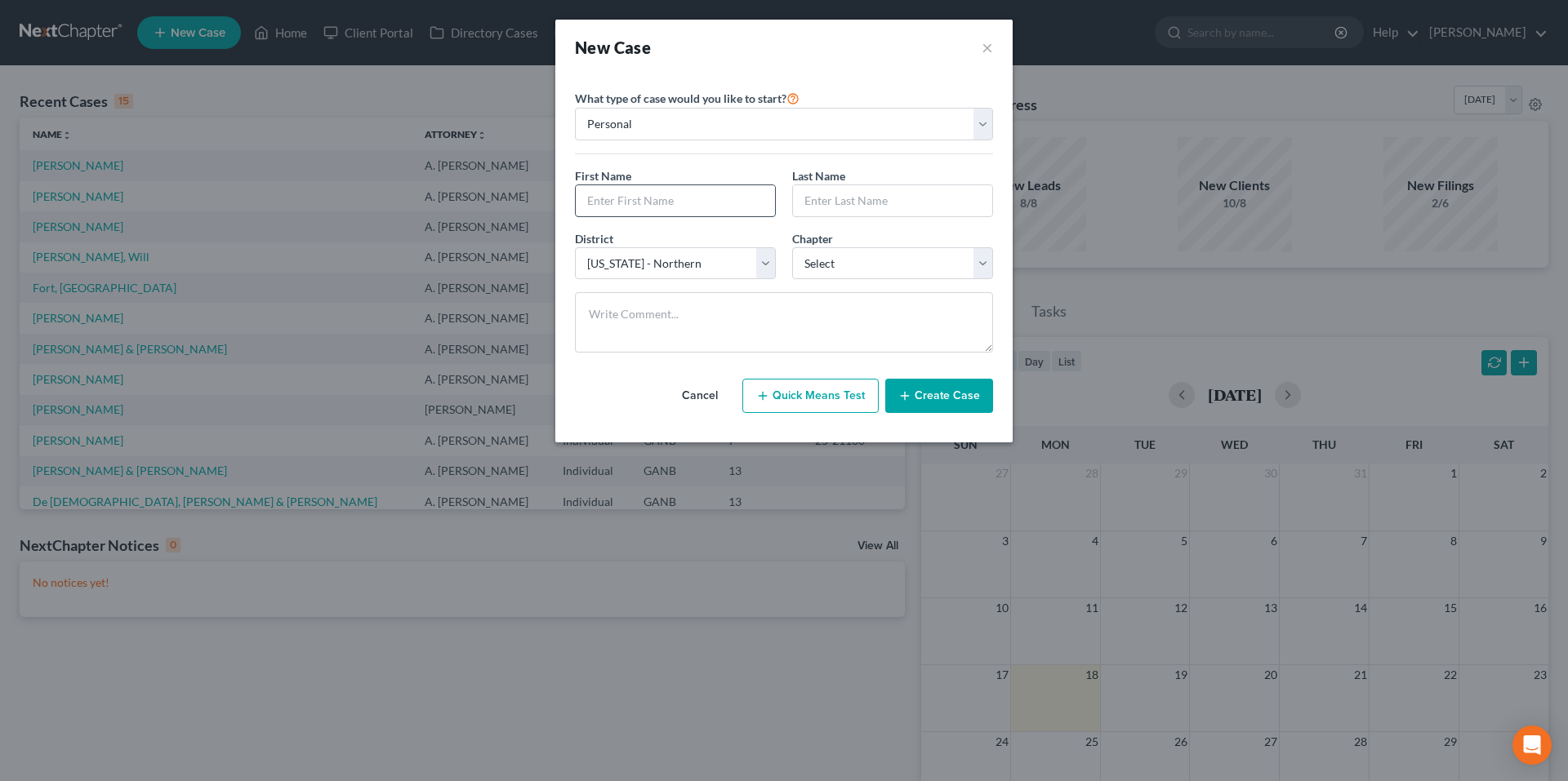
click at [685, 205] on input "text" at bounding box center [675, 201] width 200 height 31
type input "Mella"
type input "m"
type input "McFall"
click at [825, 250] on select "Select 7 11 12 13" at bounding box center [892, 264] width 201 height 33
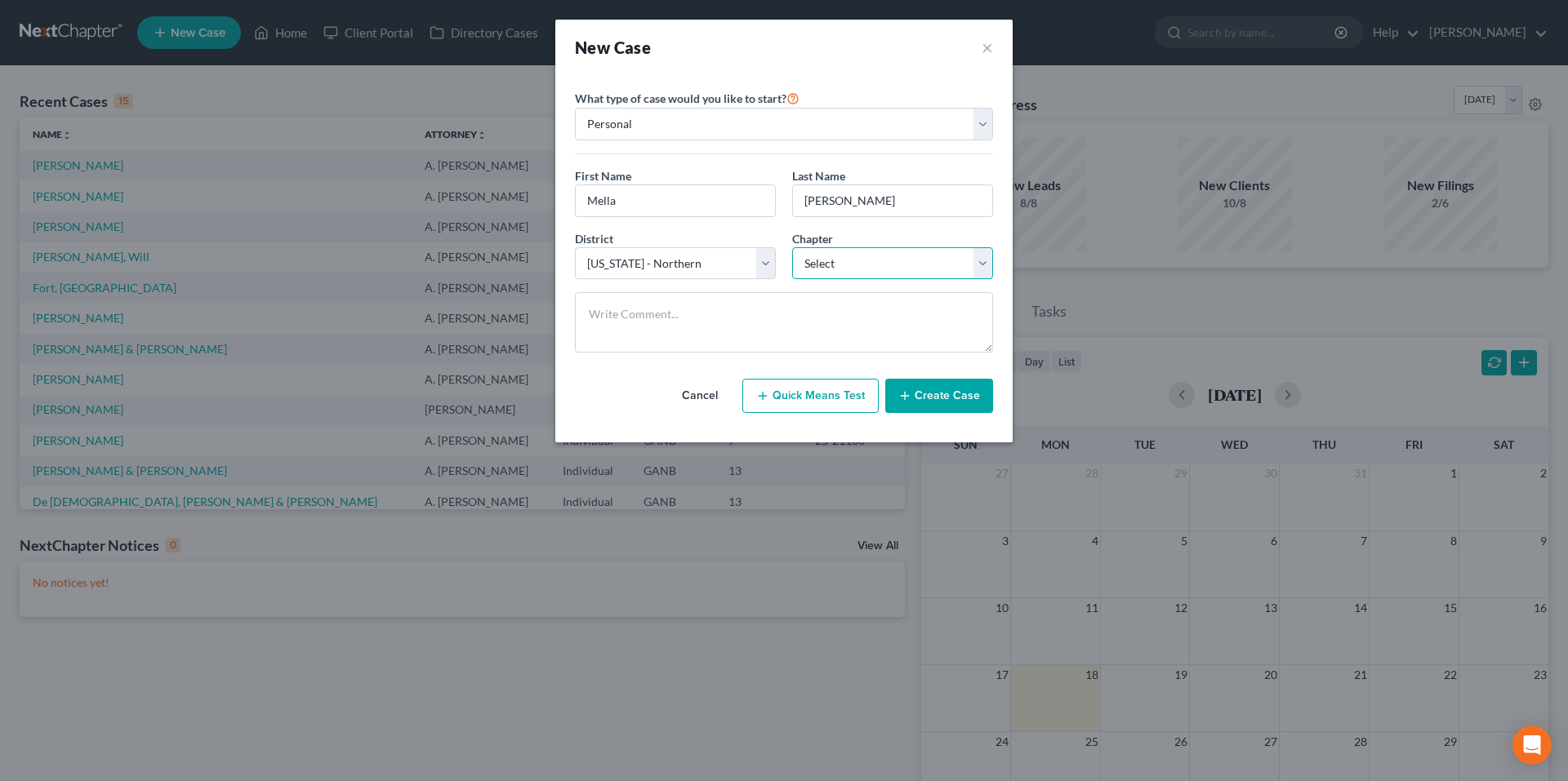
select select "0"
click at [792, 247] on select "Select 7 11 12 13" at bounding box center [892, 264] width 201 height 33
click at [944, 391] on button "Create Case" at bounding box center [939, 395] width 108 height 34
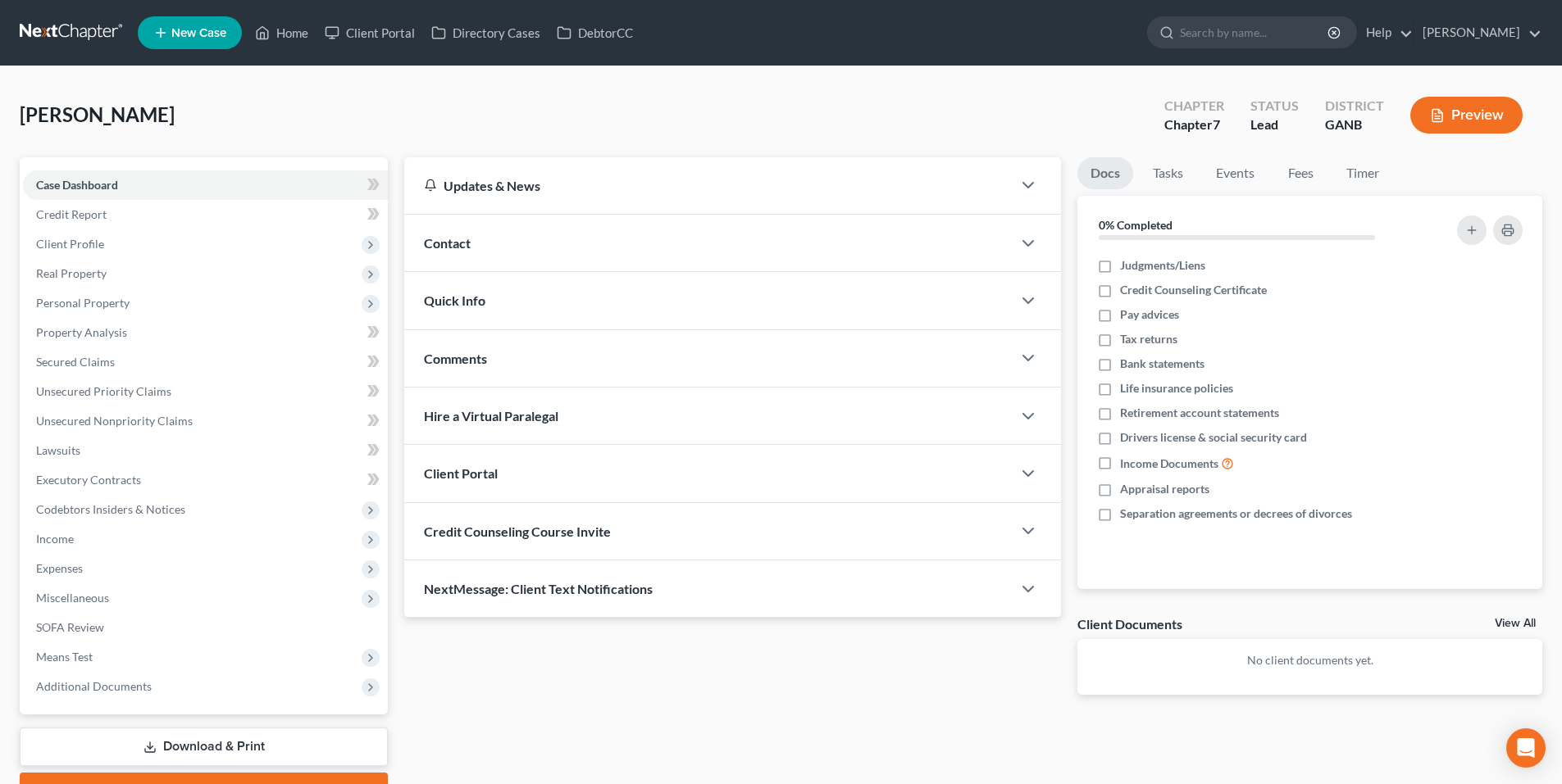
click at [528, 254] on div "Contact" at bounding box center [707, 243] width 607 height 57
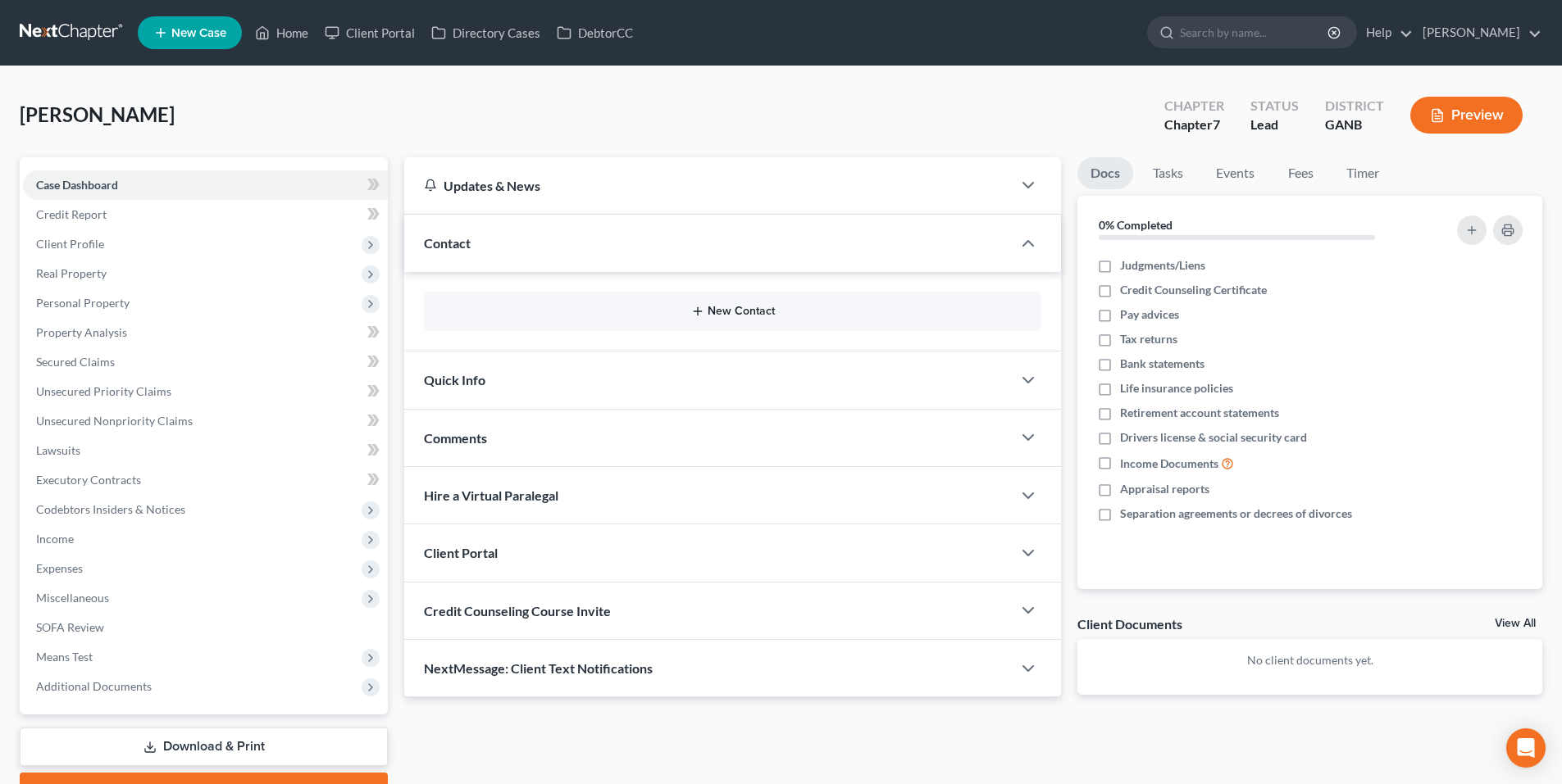
click at [645, 312] on button "New Contact" at bounding box center [733, 311] width 592 height 13
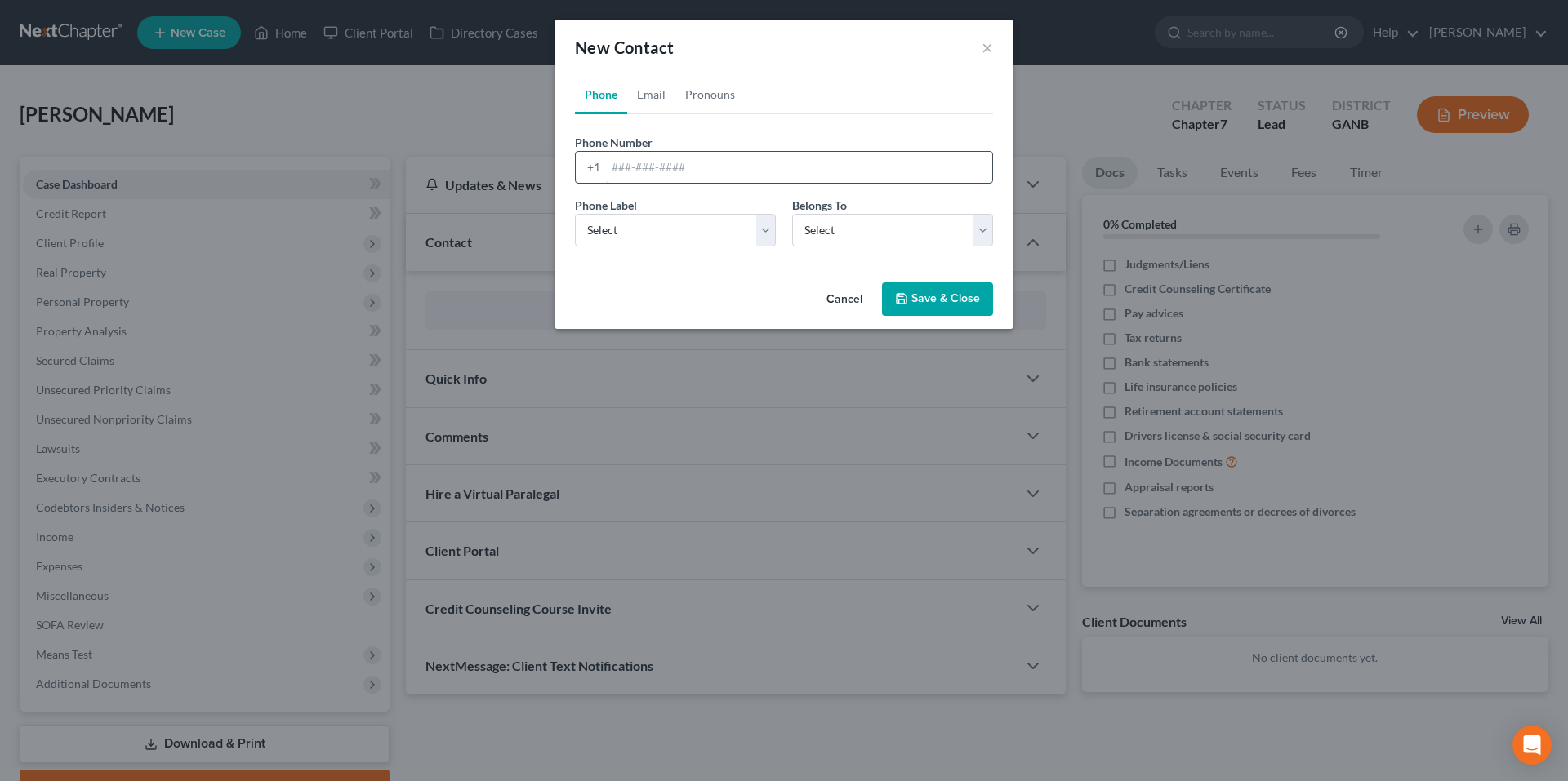
paste input "(913) 593-6009"
type input "(913) 593-6009"
drag, startPoint x: 651, startPoint y: 225, endPoint x: 695, endPoint y: 230, distance: 44.3
click at [651, 225] on select "Select Mobile Home Work Other" at bounding box center [675, 231] width 201 height 33
click at [680, 239] on select "Select Mobile Home Work Other" at bounding box center [675, 231] width 201 height 33
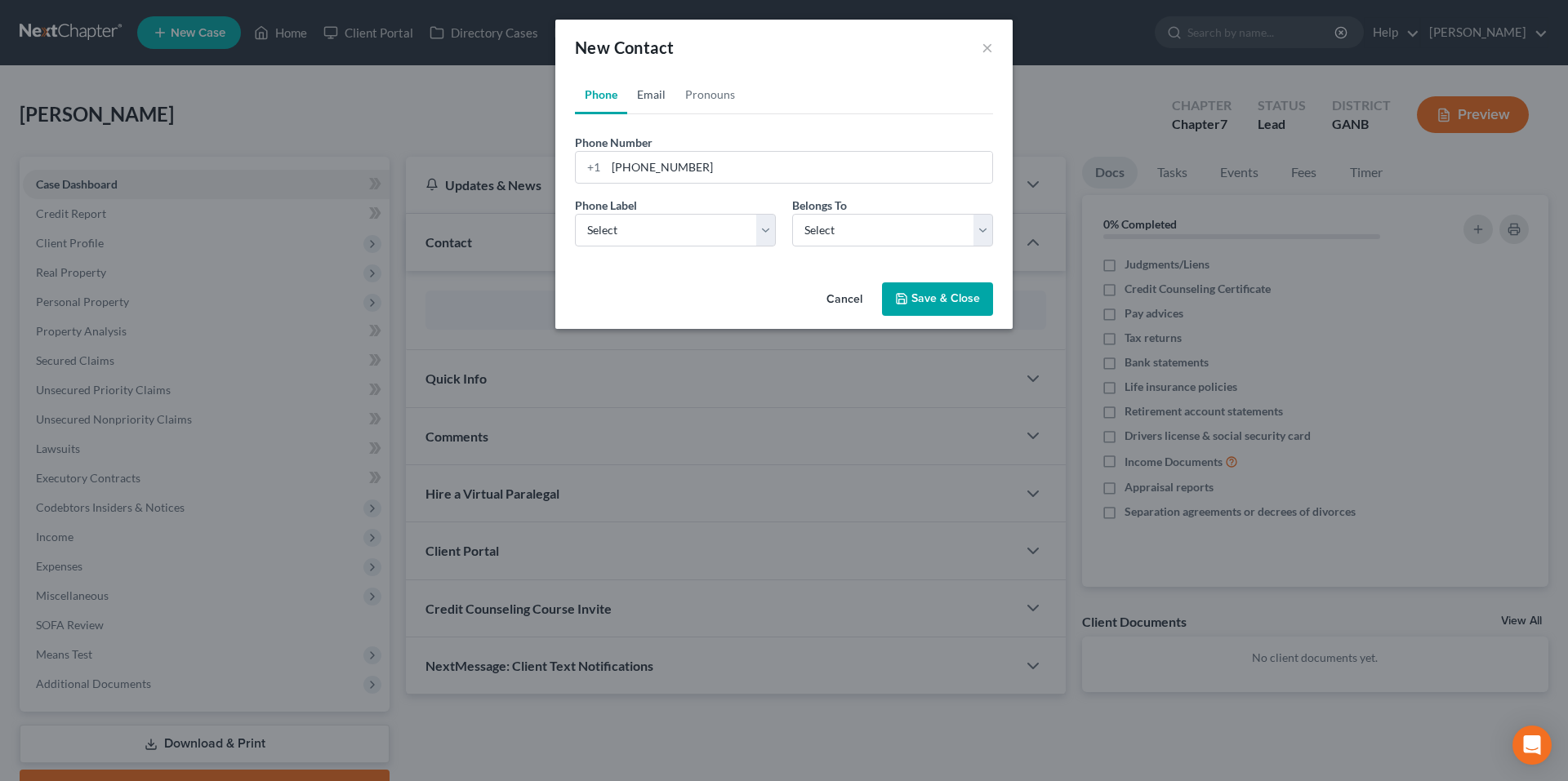
click at [669, 94] on link "Email" at bounding box center [651, 94] width 48 height 39
paste input "mellamcfall@gmail.com"
type input "mellamcfall@gmail.com"
drag, startPoint x: 638, startPoint y: 231, endPoint x: 638, endPoint y: 245, distance: 14.0
click at [638, 231] on select "Select Home Work Other" at bounding box center [675, 231] width 201 height 33
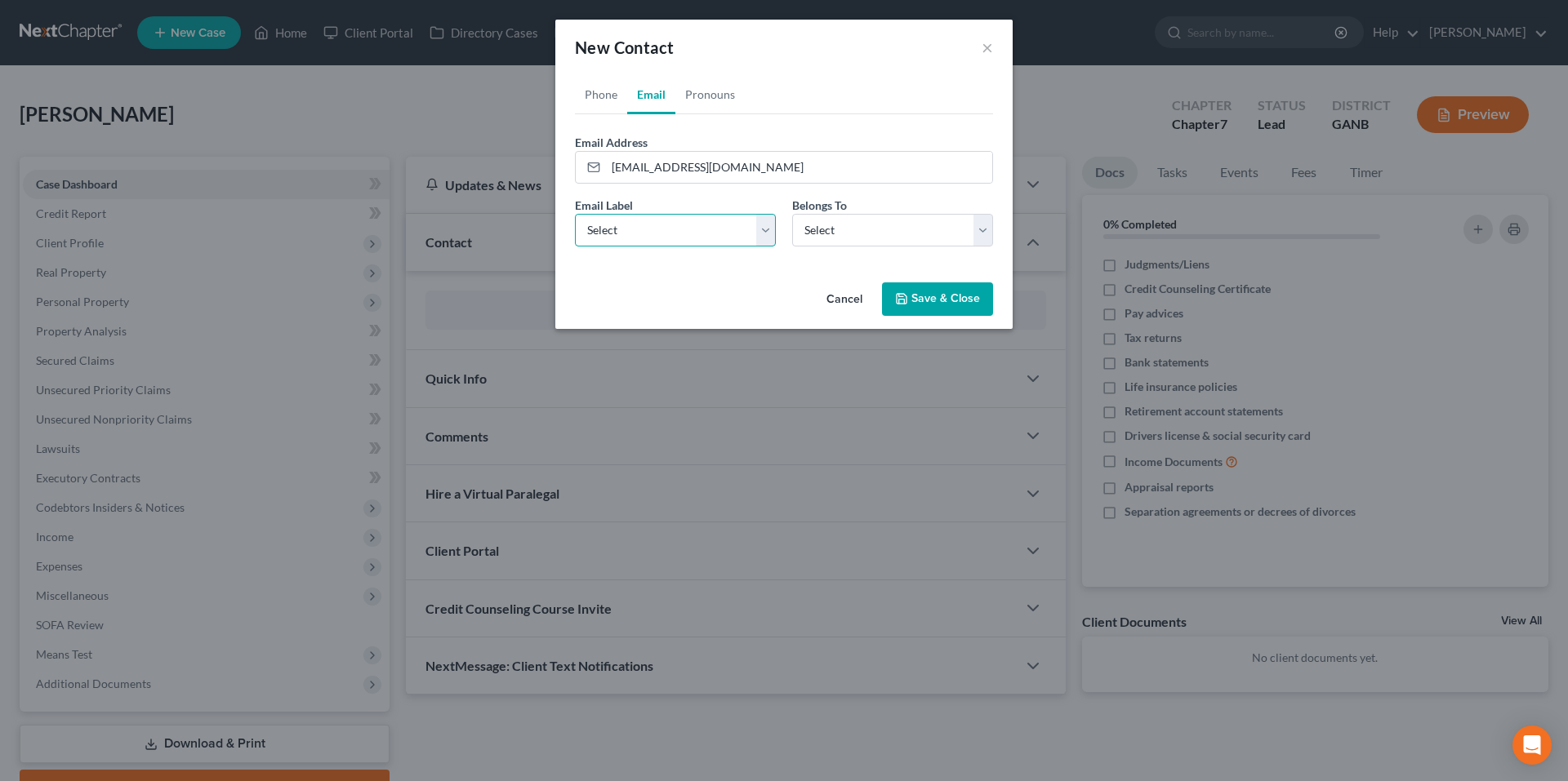
select select "0"
click at [575, 214] on select "Select Home Work Other" at bounding box center [675, 231] width 201 height 33
click at [793, 235] on select "Select Client Other" at bounding box center [892, 231] width 201 height 33
select select "0"
click at [792, 214] on select "Select Client Other" at bounding box center [892, 231] width 201 height 33
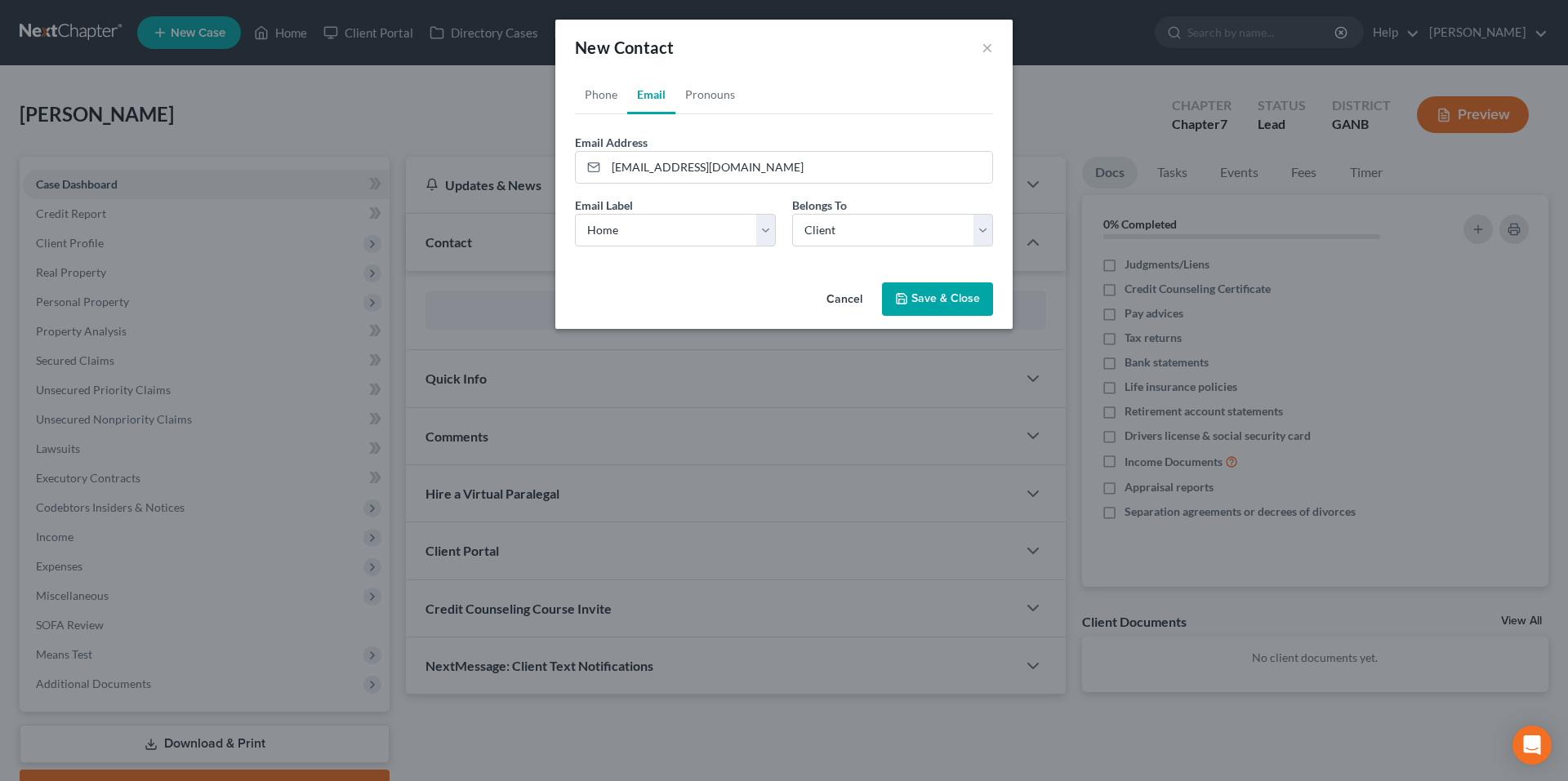
click at [943, 306] on button "Save & Close" at bounding box center [938, 299] width 111 height 34
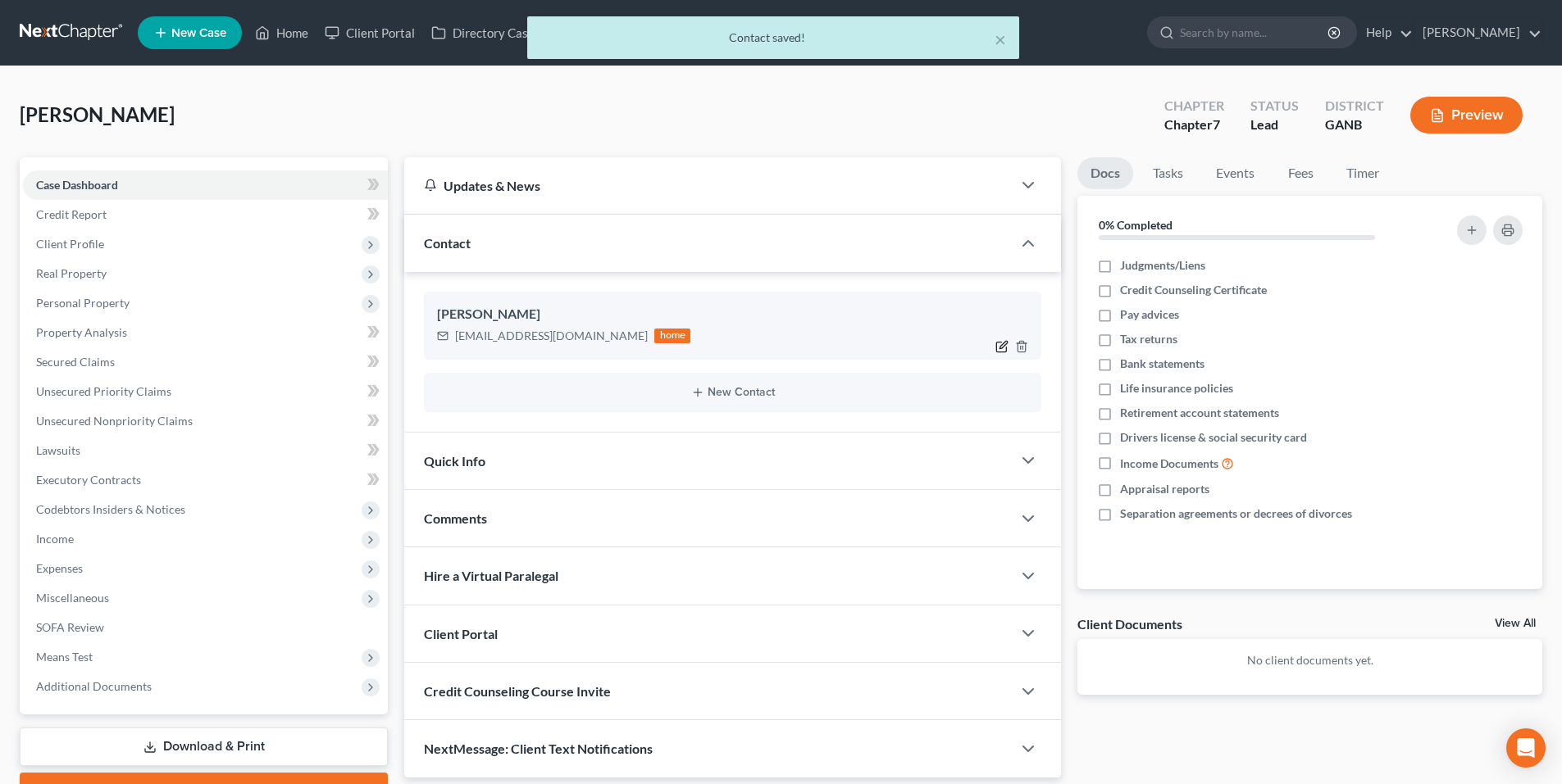
click at [1001, 347] on icon "button" at bounding box center [1004, 345] width 8 height 8
select select "0"
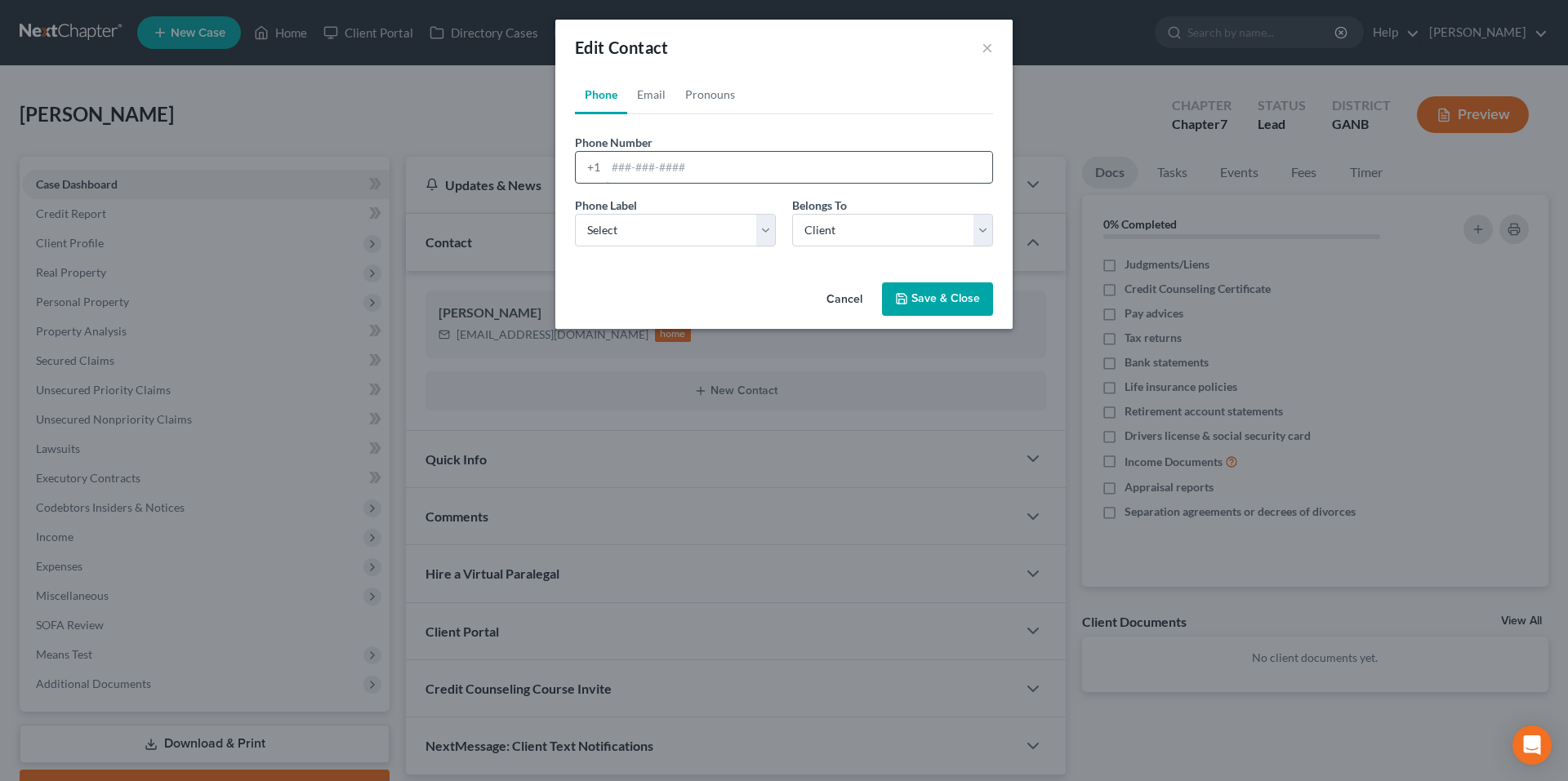
click at [803, 165] on input "tel" at bounding box center [799, 167] width 387 height 31
paste input "(913) 593-6009"
type input "(913) 593-6009"
drag, startPoint x: 669, startPoint y: 236, endPoint x: 670, endPoint y: 245, distance: 9.1
click at [669, 236] on select "Select Mobile Home Work Other" at bounding box center [675, 231] width 201 height 33
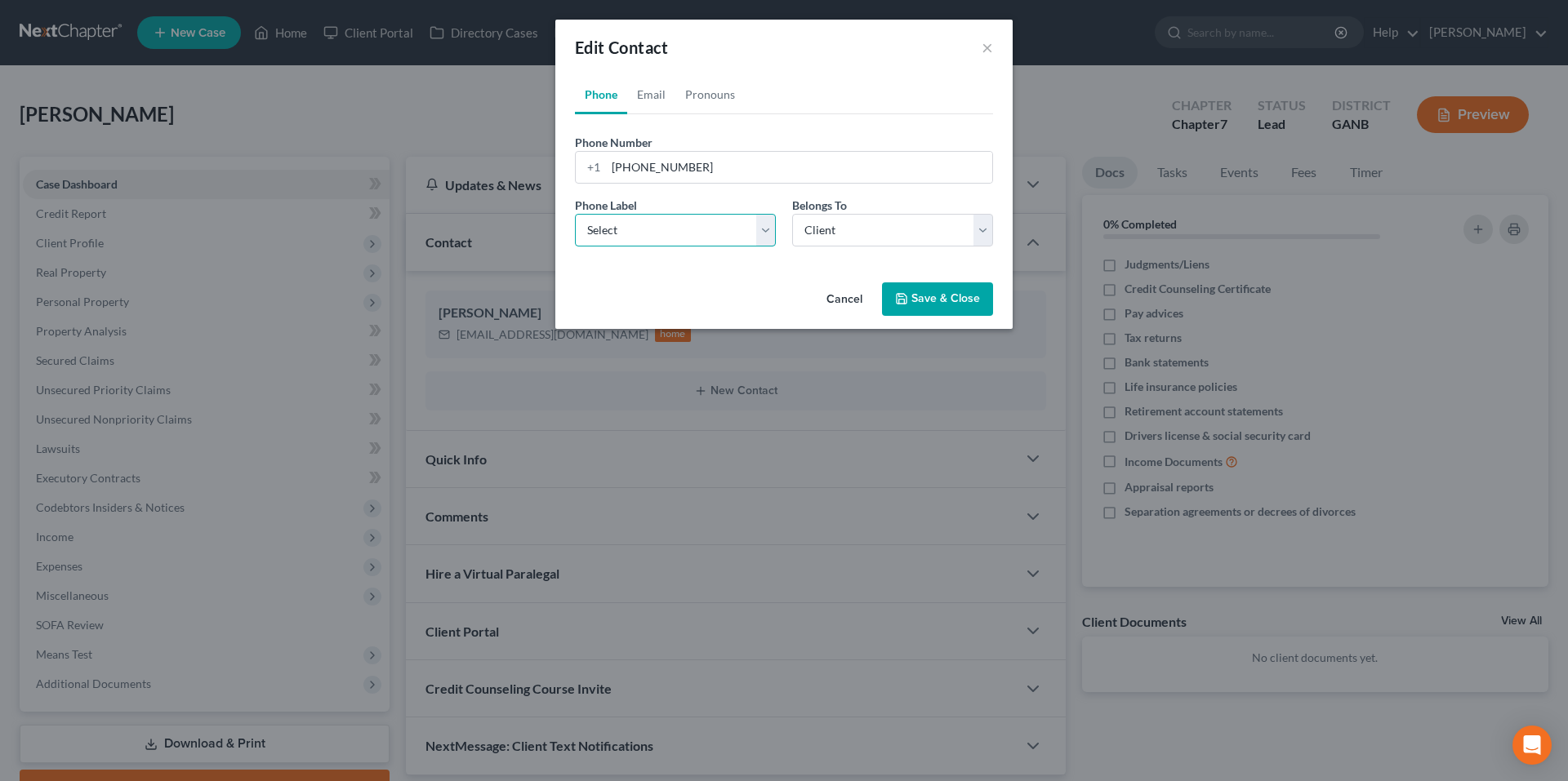
select select "0"
click at [575, 214] on select "Select Mobile Home Work Other" at bounding box center [675, 231] width 201 height 33
click at [915, 296] on button "Save & Close" at bounding box center [938, 299] width 111 height 34
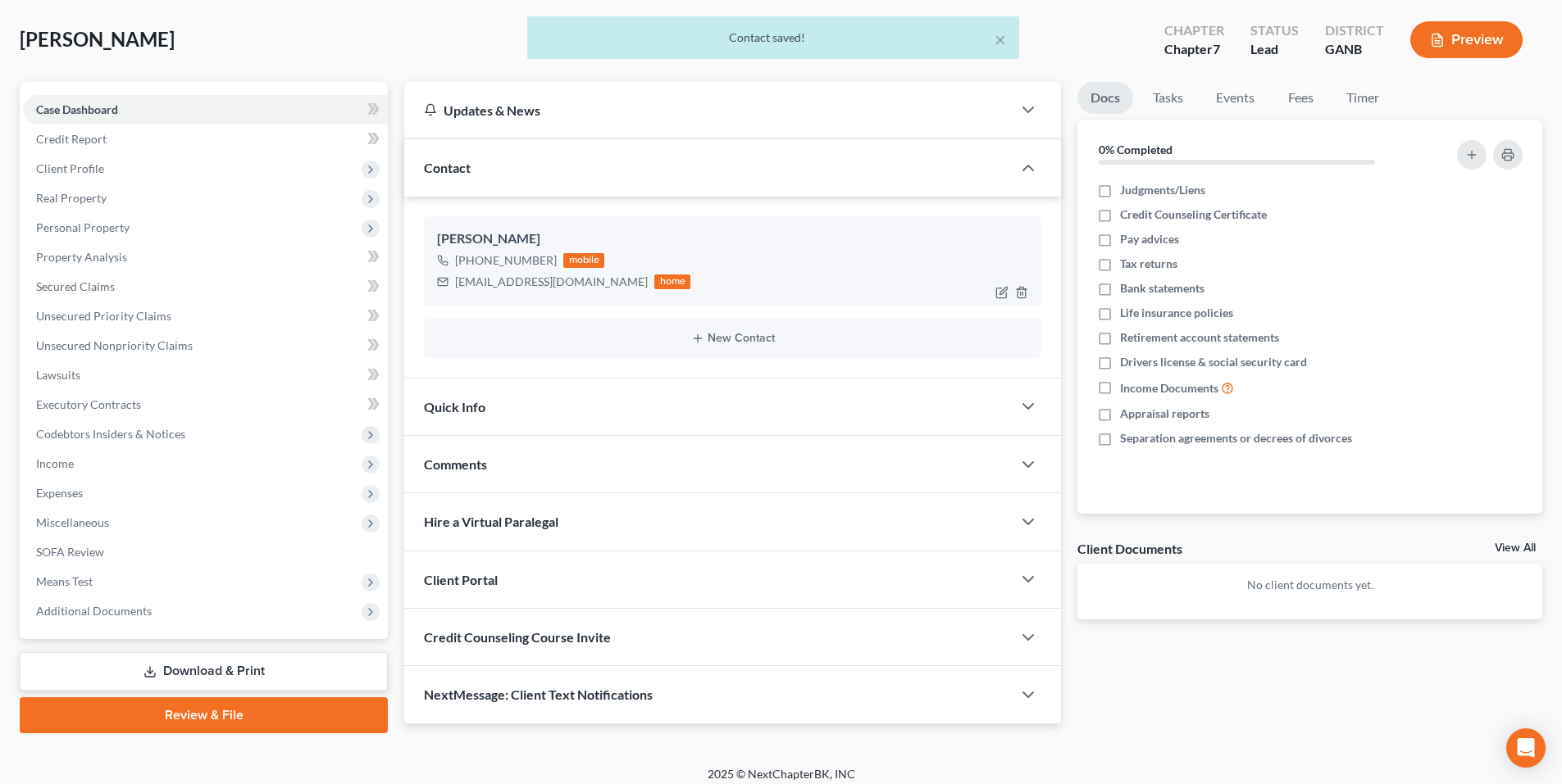
scroll to position [87, 0]
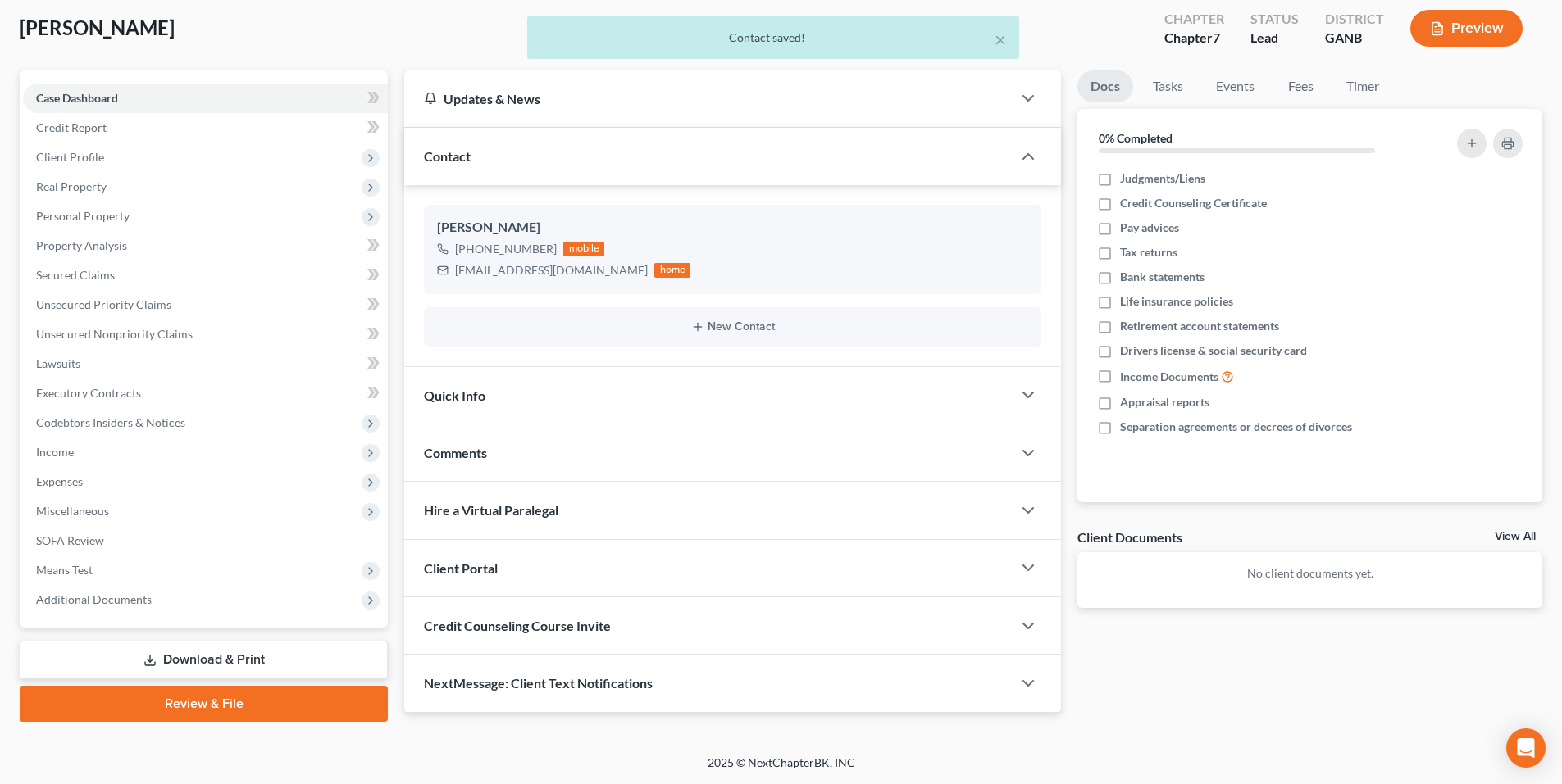
click at [1042, 575] on div at bounding box center [1037, 568] width 49 height 33
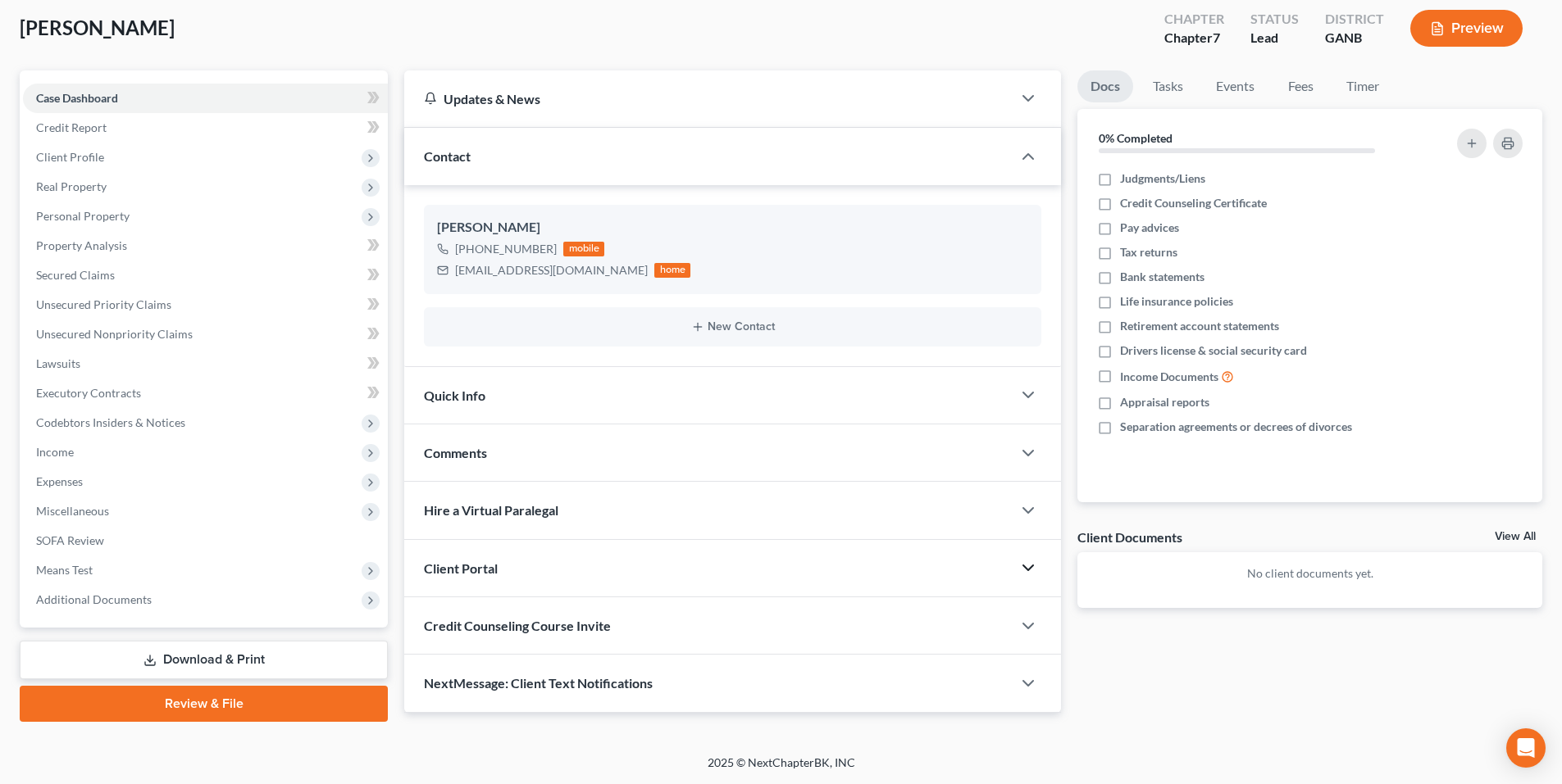
click at [1027, 565] on icon "button" at bounding box center [1028, 568] width 20 height 20
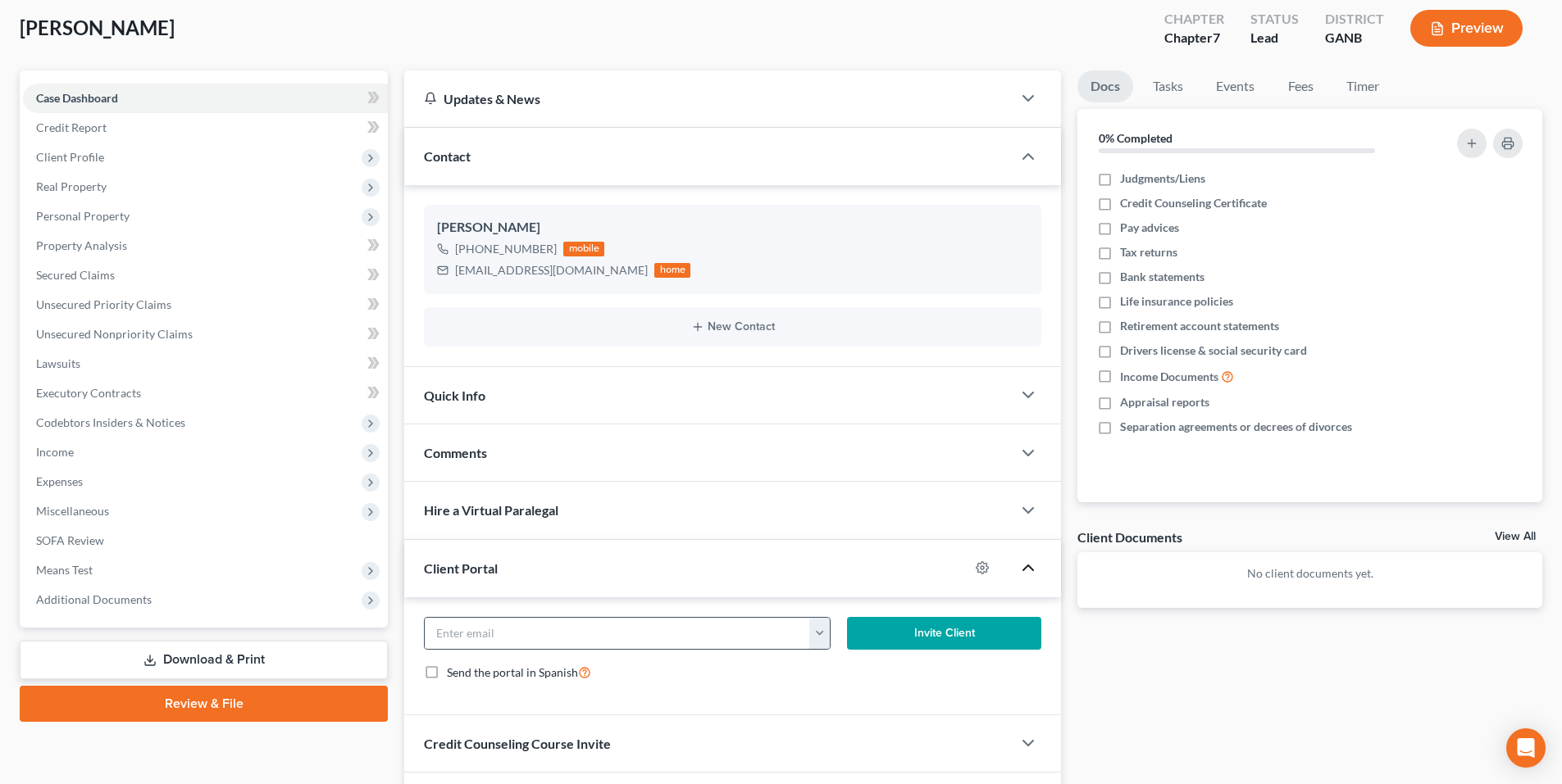
click at [810, 638] on button "button" at bounding box center [820, 633] width 21 height 31
click at [840, 666] on link "mellamcfall@gmail.com" at bounding box center [921, 670] width 224 height 28
type input "mellamcfall@gmail.com"
click at [876, 640] on button "Invite Client" at bounding box center [945, 633] width 196 height 33
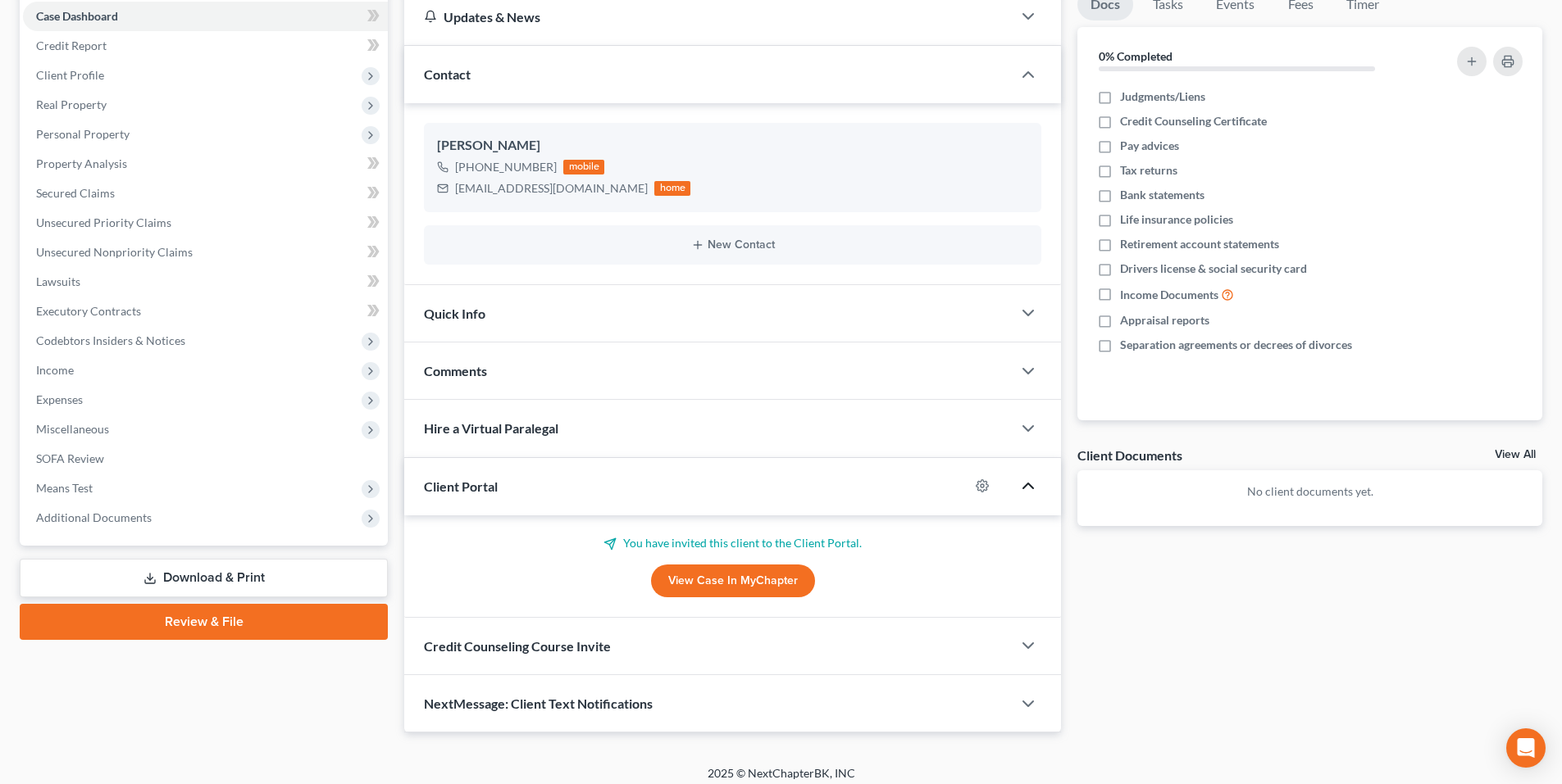
scroll to position [180, 0]
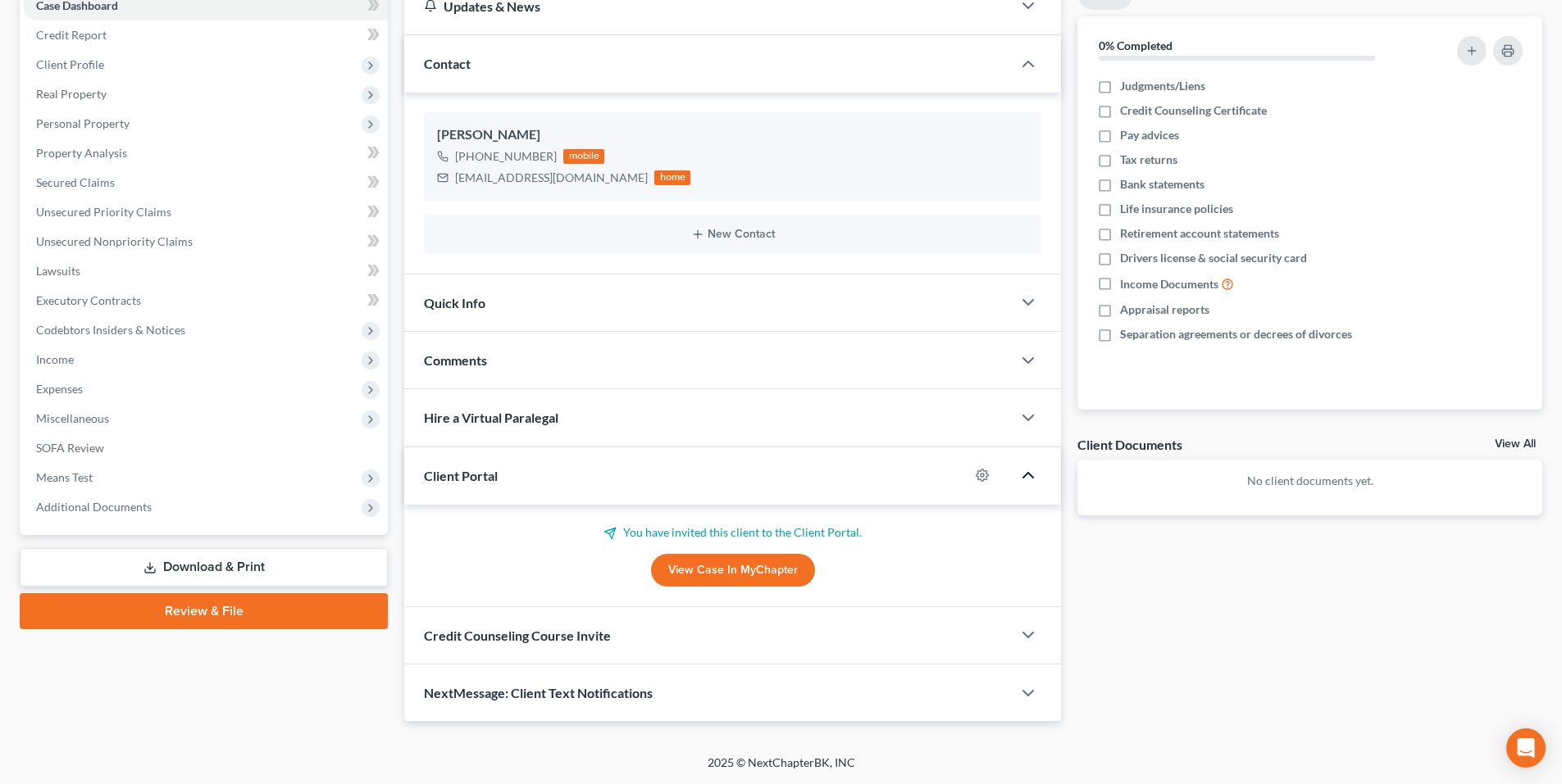
click at [897, 635] on div "Credit Counseling Course Invite" at bounding box center [707, 635] width 607 height 57
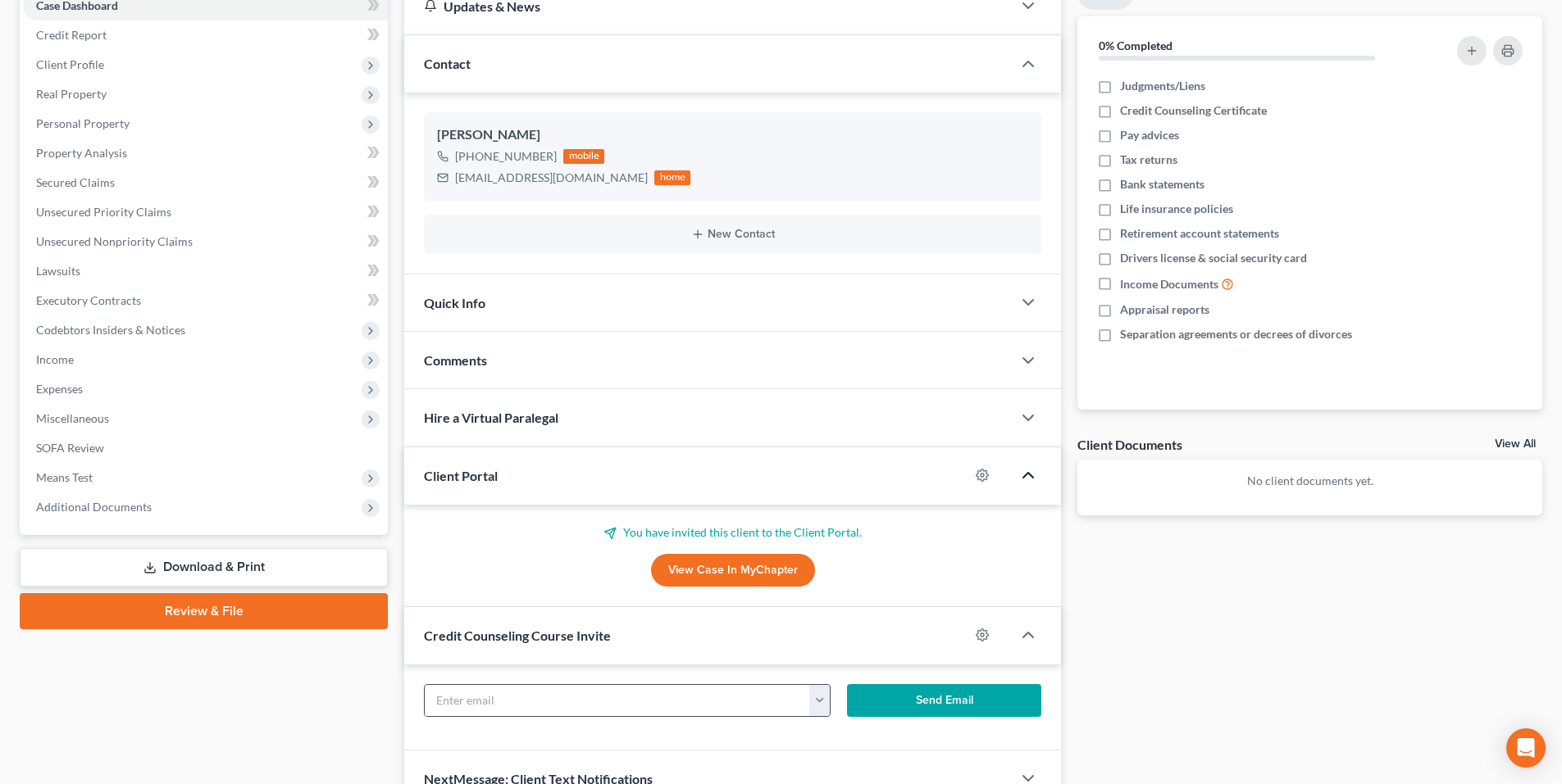
click at [818, 700] on button "button" at bounding box center [820, 701] width 21 height 31
click at [859, 732] on link "mellamcfall@gmail.com" at bounding box center [921, 737] width 224 height 28
type input "mellamcfall@gmail.com"
click at [902, 697] on button "Send Email" at bounding box center [945, 701] width 196 height 33
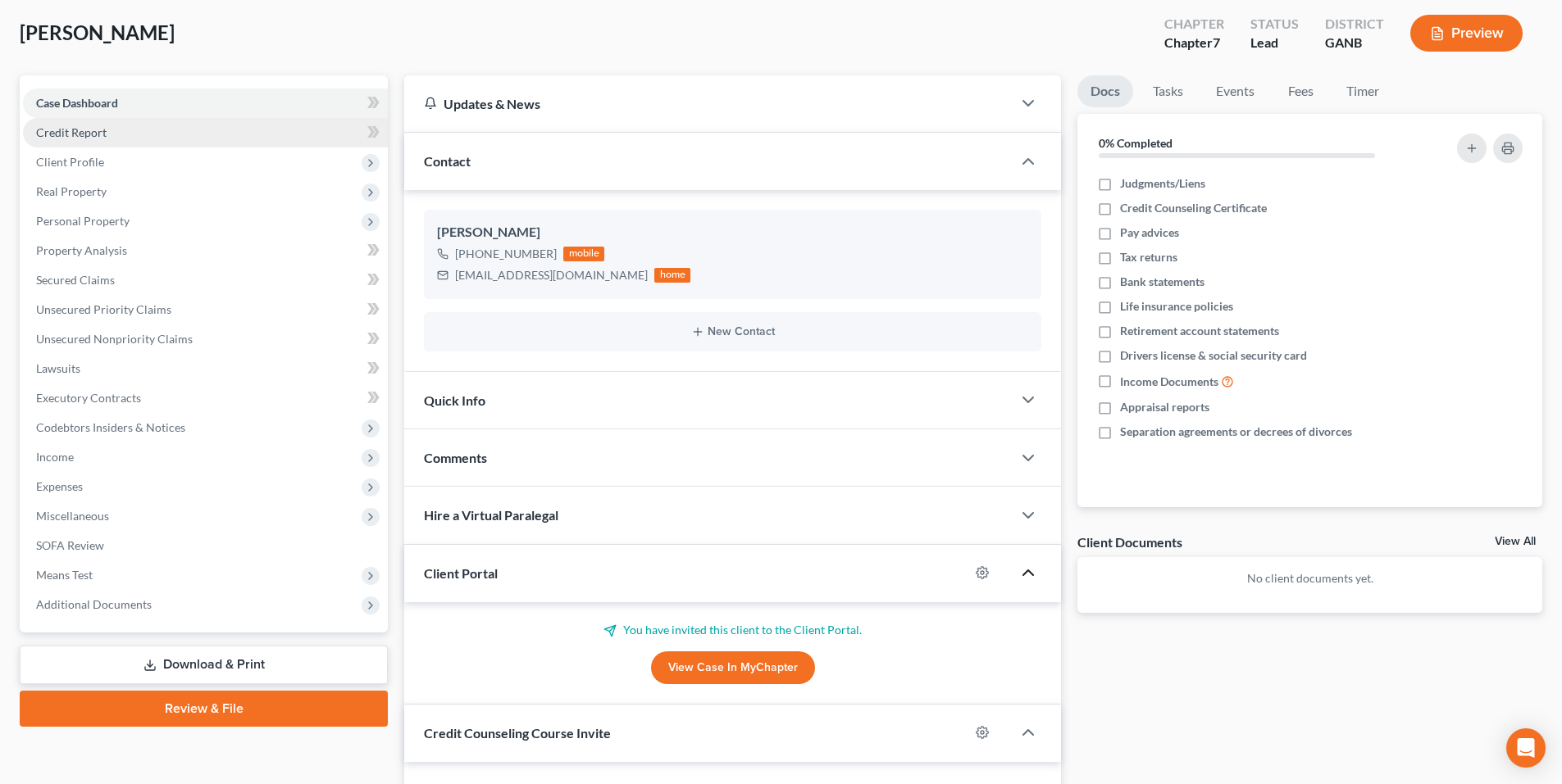
click at [85, 129] on span "Credit Report" at bounding box center [71, 132] width 70 height 14
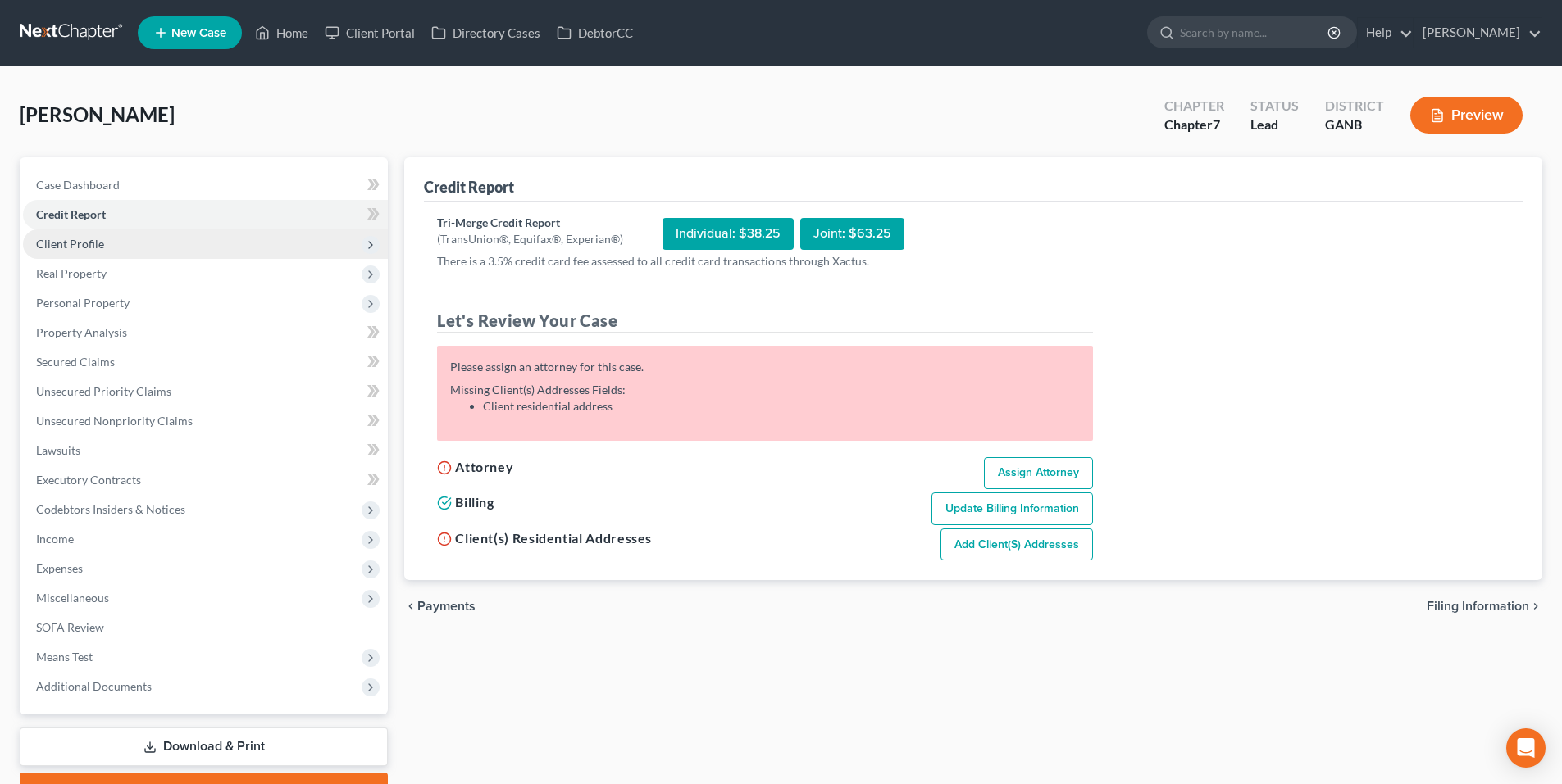
click at [69, 246] on span "Client Profile" at bounding box center [70, 243] width 68 height 14
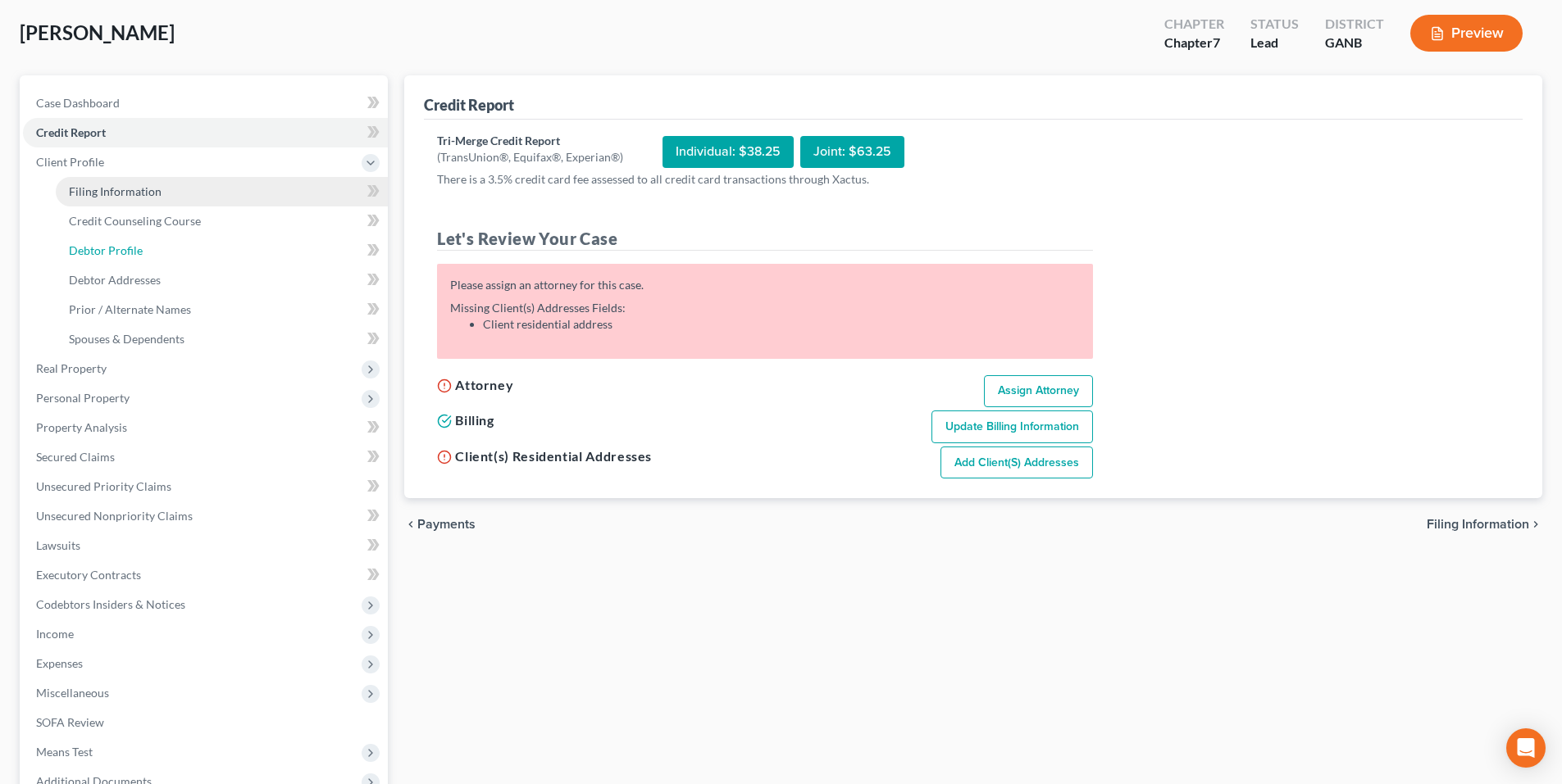
click at [91, 267] on ul "Filing Information Credit Counseling Course Debtor Profile Debtor Addresses" at bounding box center [204, 265] width 365 height 177
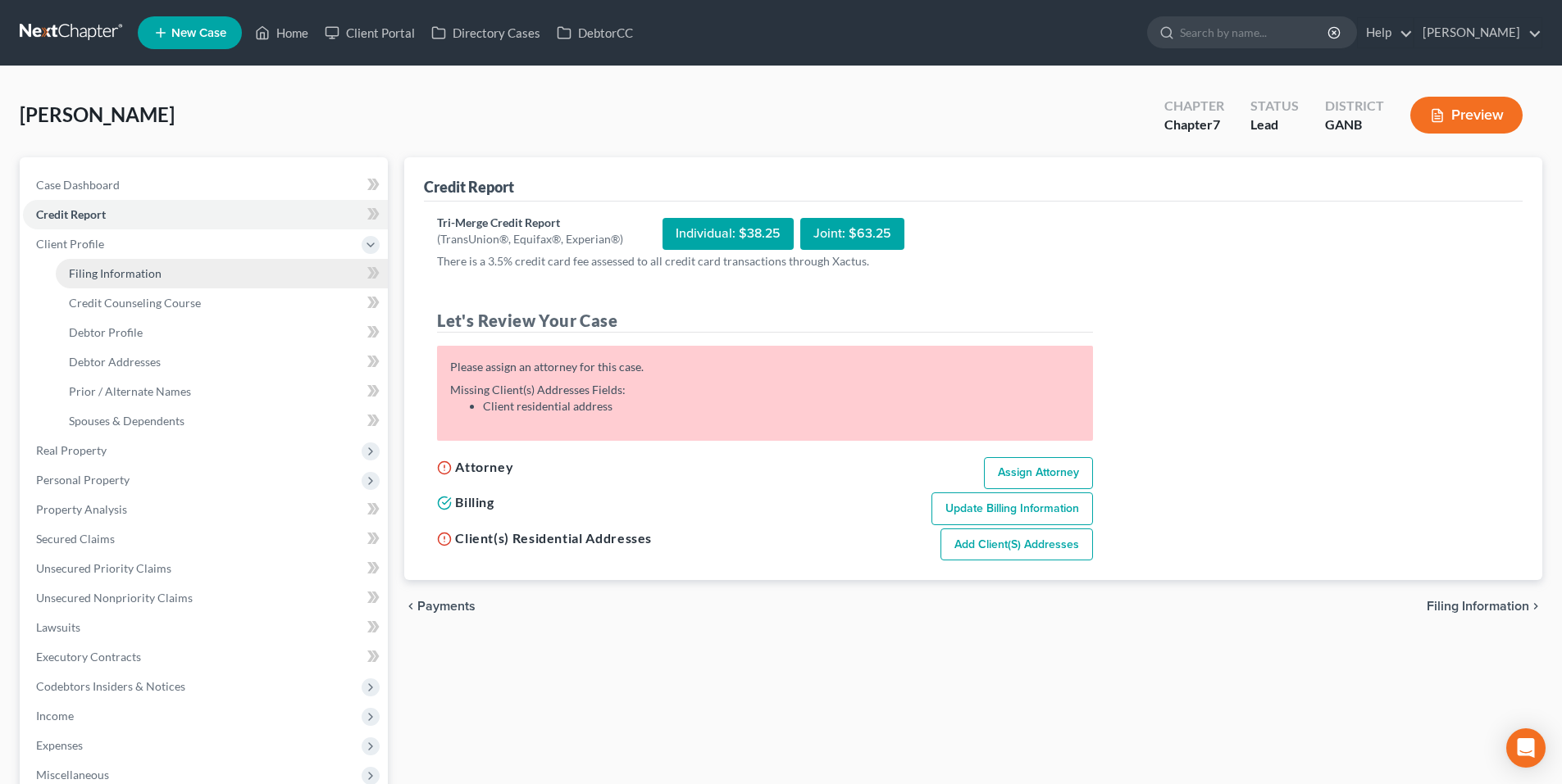
click at [82, 265] on link "Filing Information" at bounding box center [222, 274] width 333 height 29
select select "1"
select select "0"
select select "19"
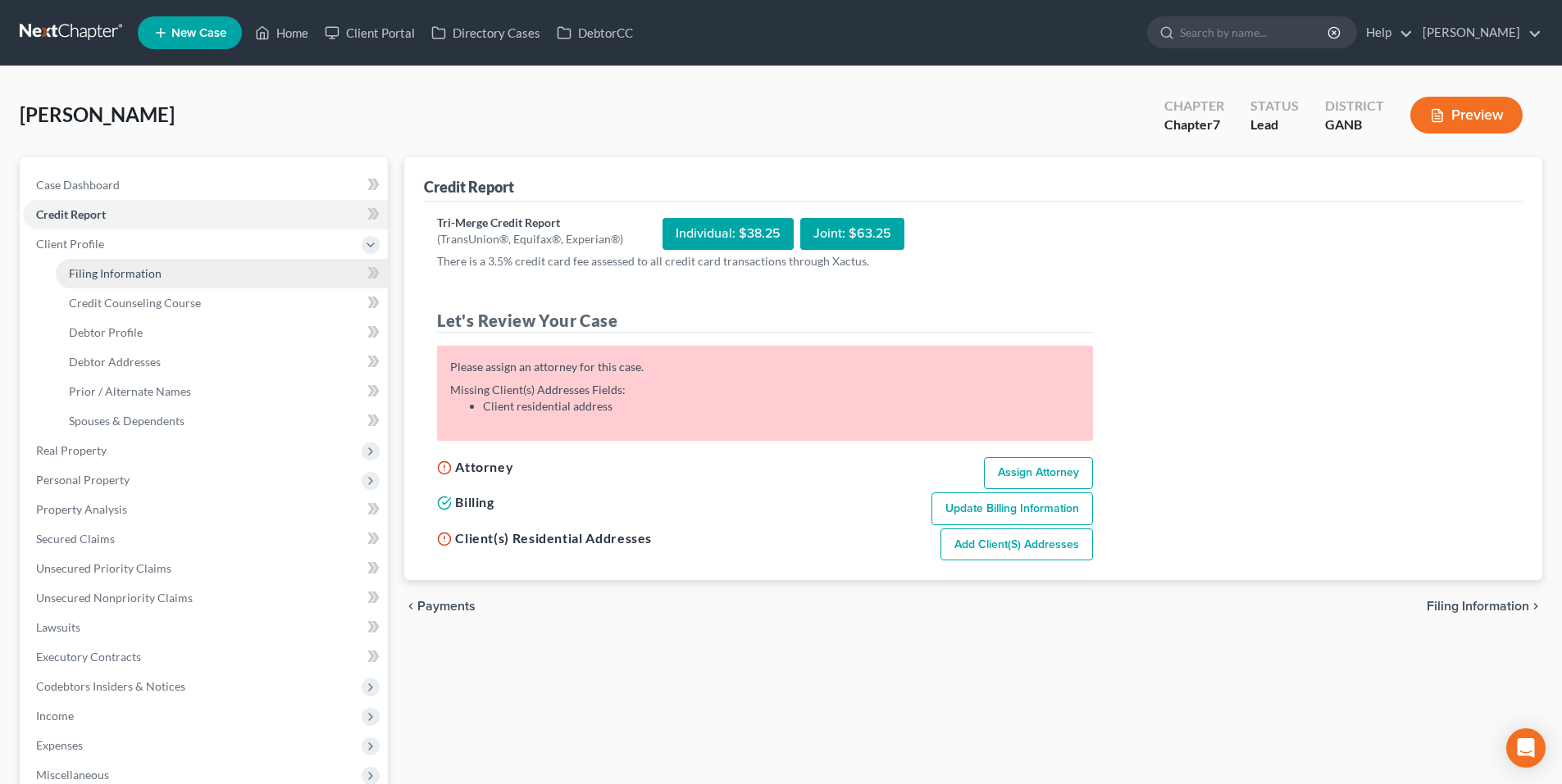
select select "10"
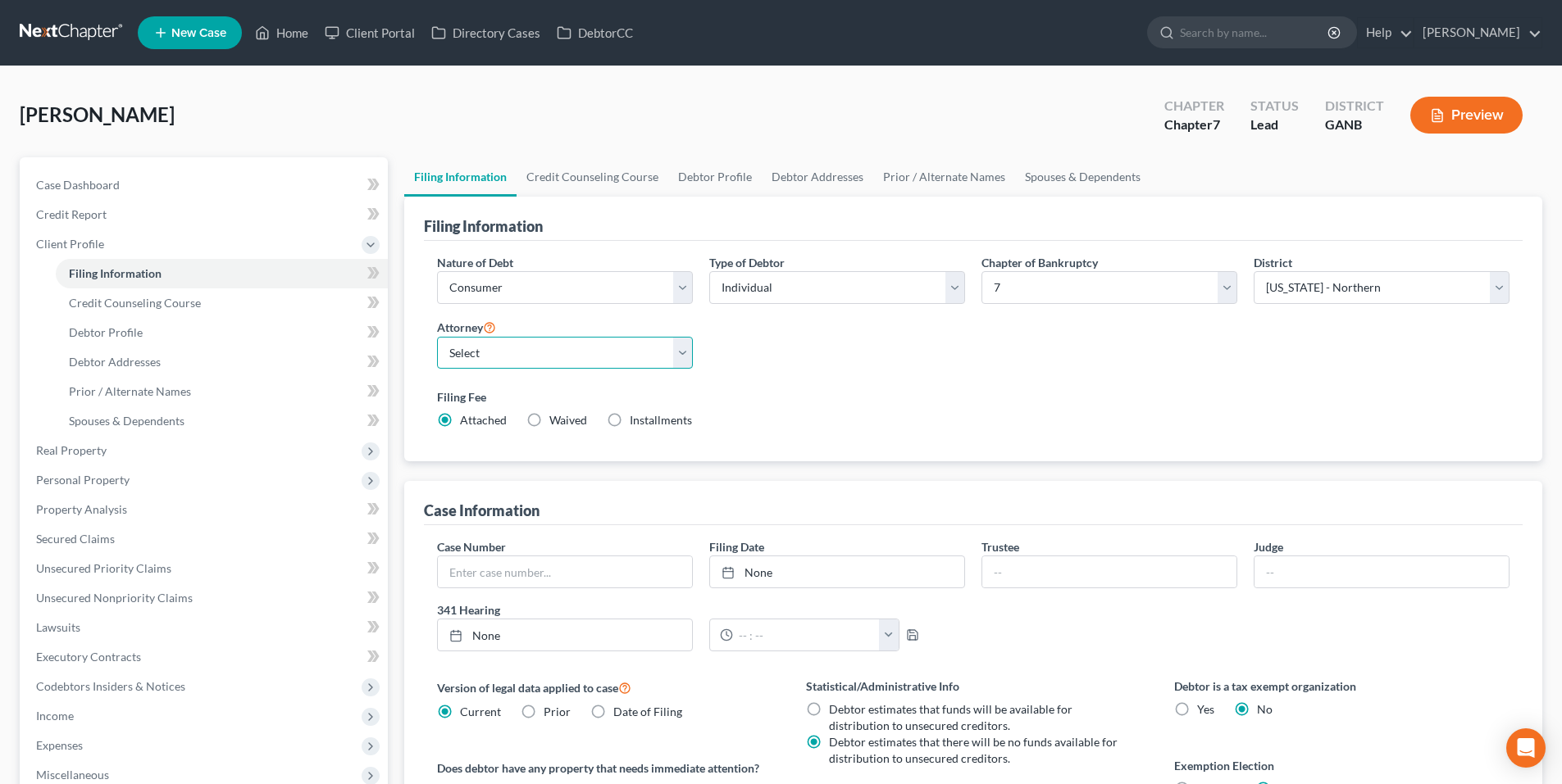
click at [547, 357] on select "Select Robert Gardner - GAMB Robert Gardner - GANB A. Vincent Ray - GANB A. Vin…" at bounding box center [565, 354] width 256 height 33
select select "2"
click at [437, 337] on select "Select Robert Gardner - GAMB Robert Gardner - GANB A. Vincent Ray - GANB A. Vin…" at bounding box center [565, 354] width 256 height 33
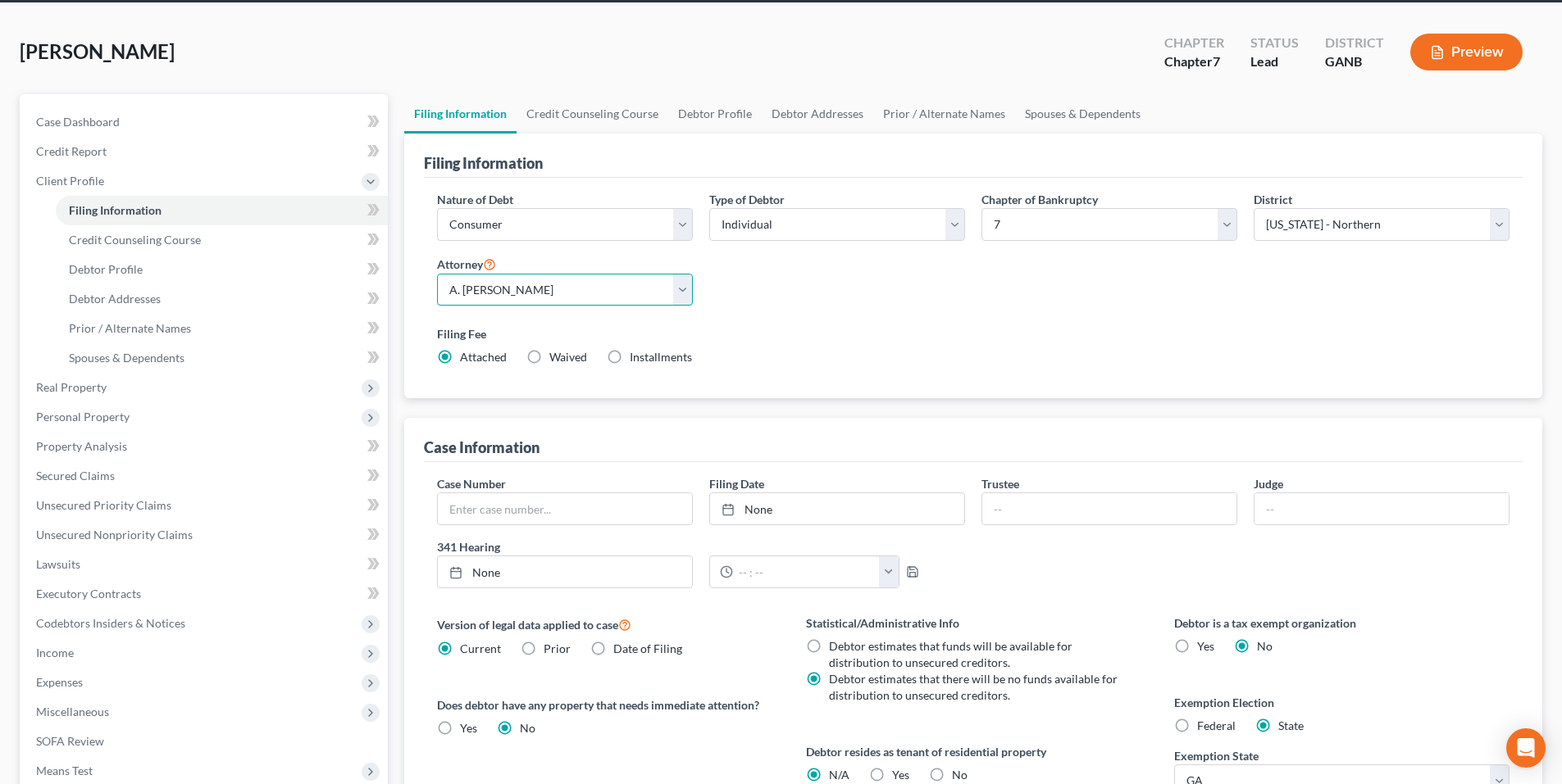
scroll to position [82, 0]
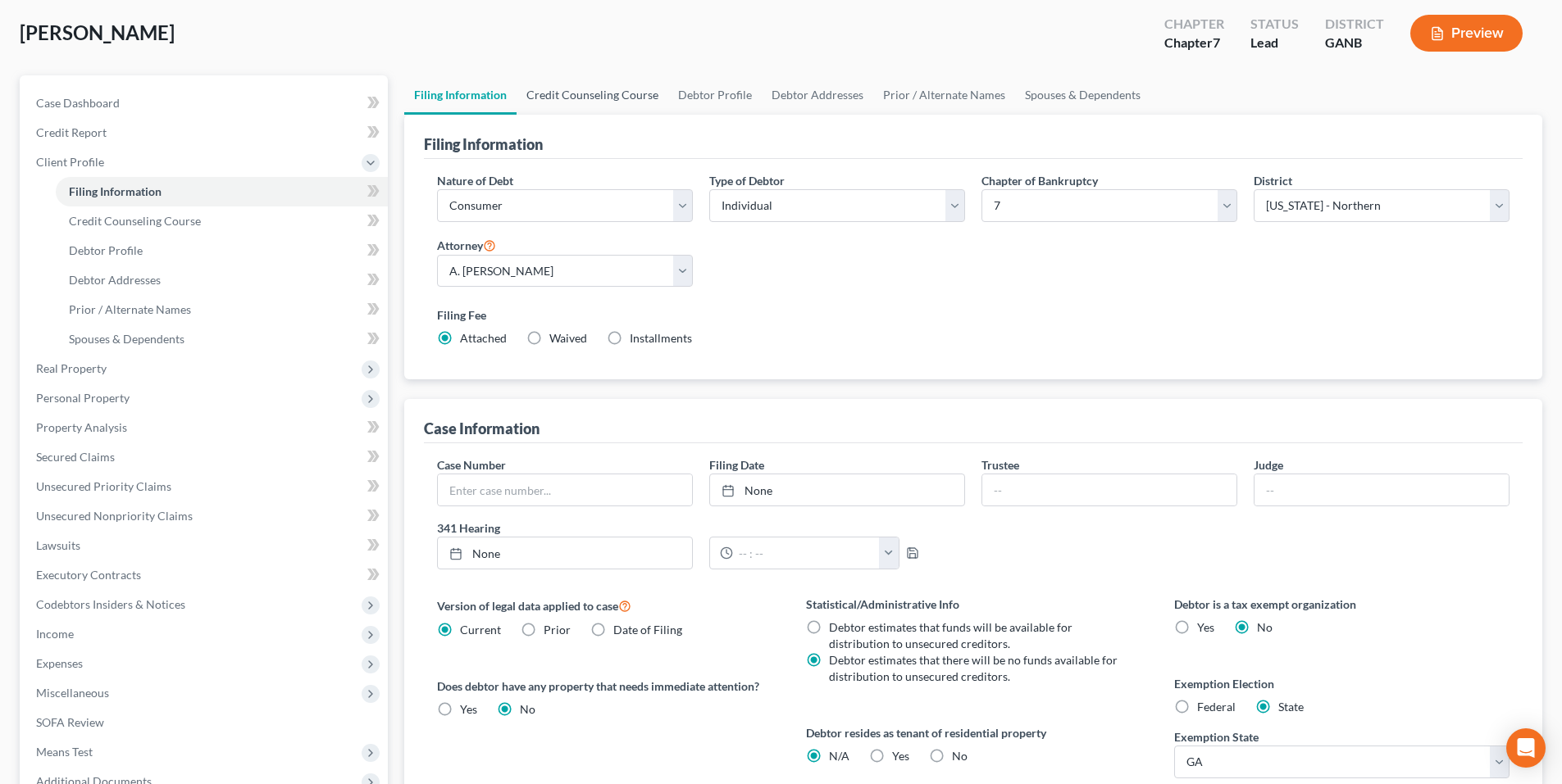
click at [602, 99] on link "Credit Counseling Course" at bounding box center [592, 95] width 152 height 39
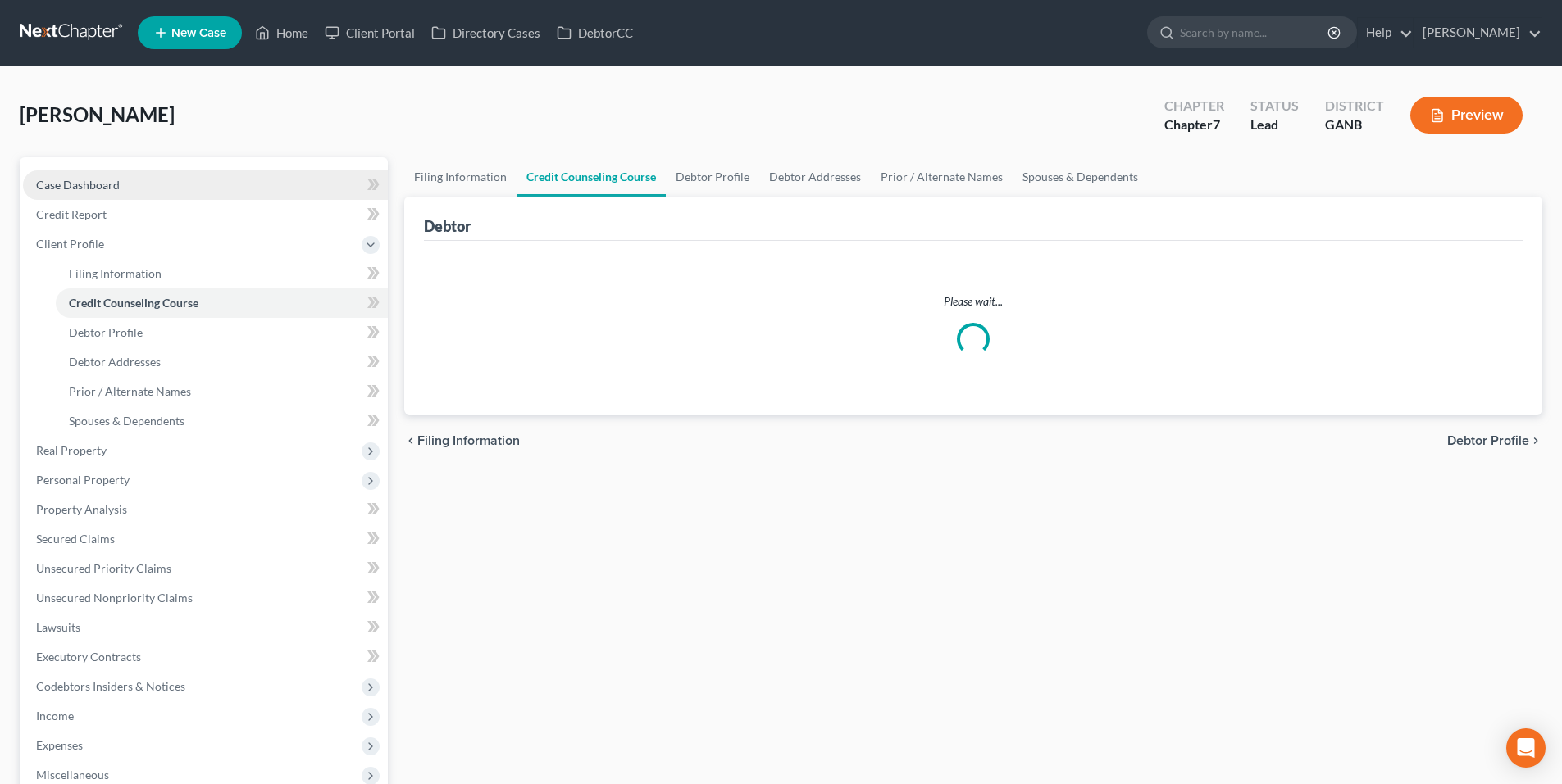
click at [129, 185] on link "Case Dashboard" at bounding box center [204, 185] width 365 height 29
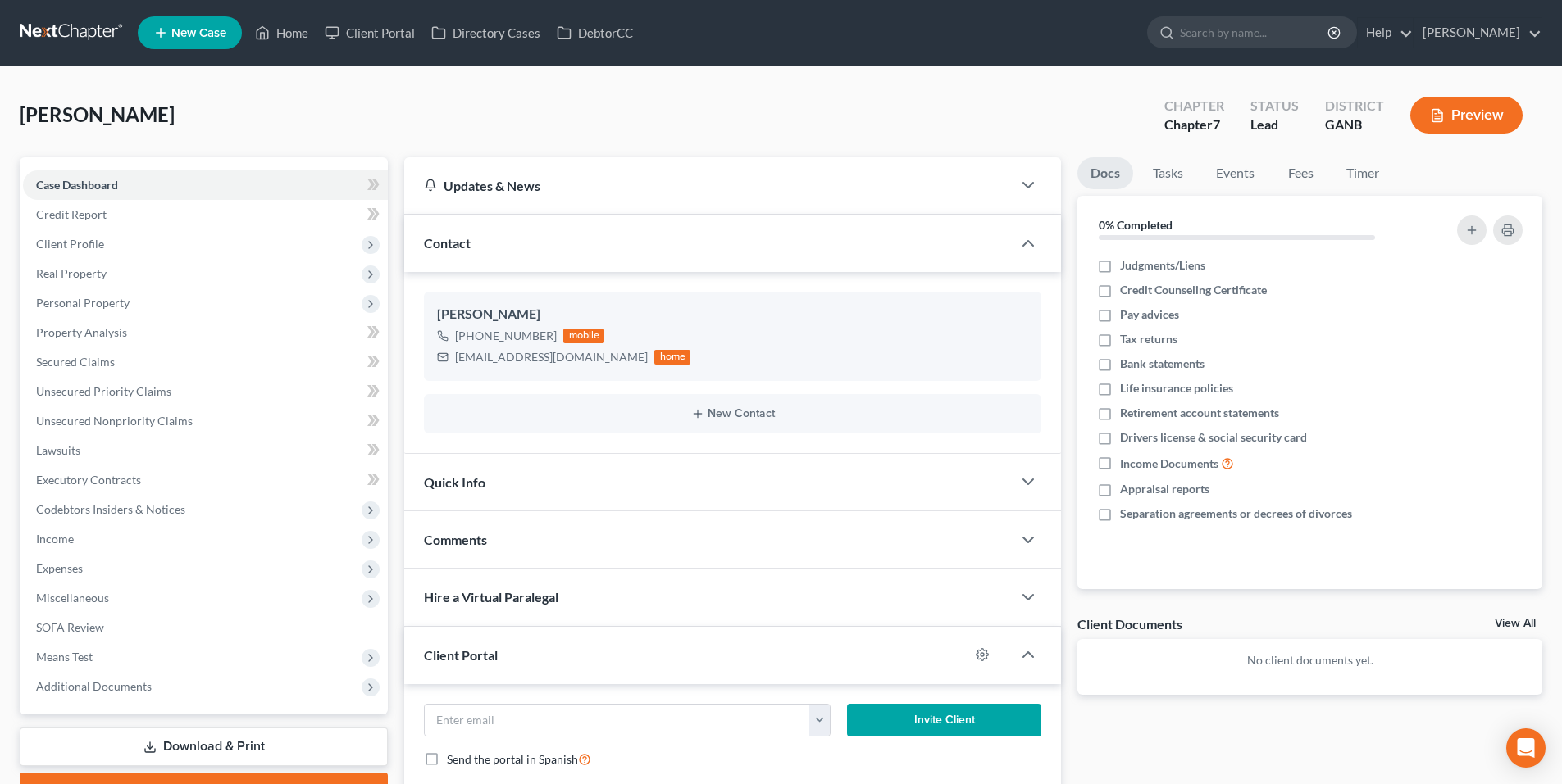
drag, startPoint x: 61, startPoint y: 31, endPoint x: 73, endPoint y: 38, distance: 13.9
click at [62, 32] on link at bounding box center [71, 32] width 105 height 29
